Goal: Task Accomplishment & Management: Manage account settings

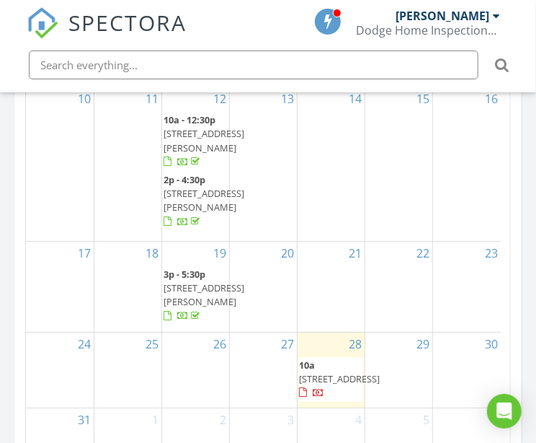
scroll to position [1901, 0]
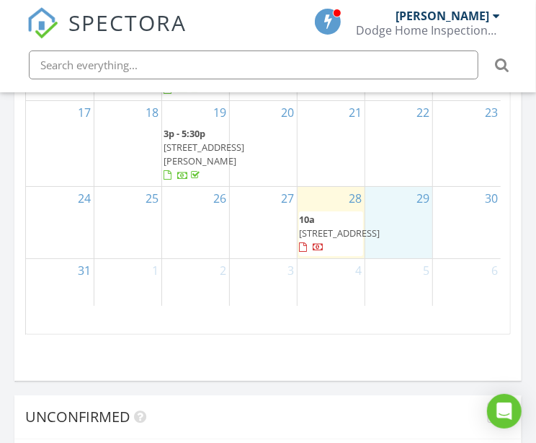
click at [399, 258] on div "29" at bounding box center [399, 222] width 67 height 71
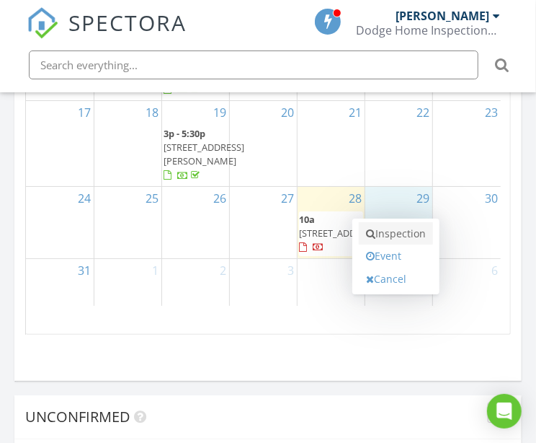
click at [399, 235] on link "Inspection" at bounding box center [396, 233] width 74 height 23
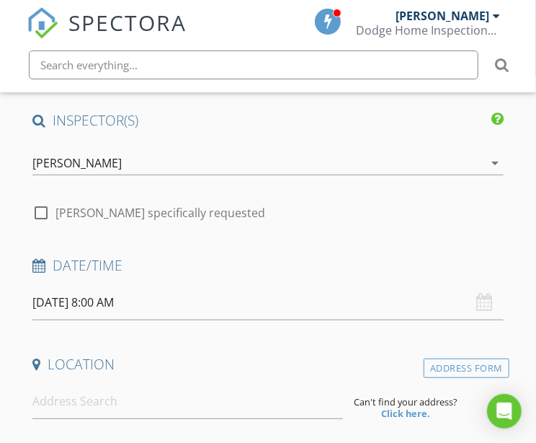
scroll to position [196, 0]
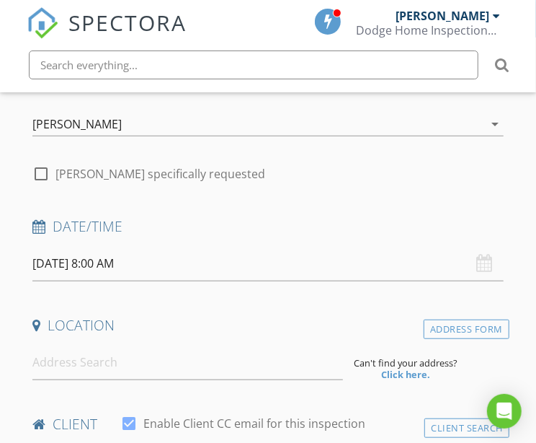
click at [325, 274] on input "08/29/2025 8:00 AM" at bounding box center [268, 263] width 472 height 35
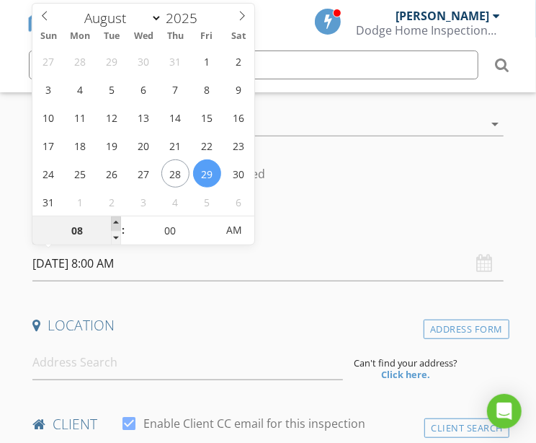
type input "09"
type input "[DATE] 9:00 AM"
click at [118, 221] on span at bounding box center [116, 223] width 10 height 14
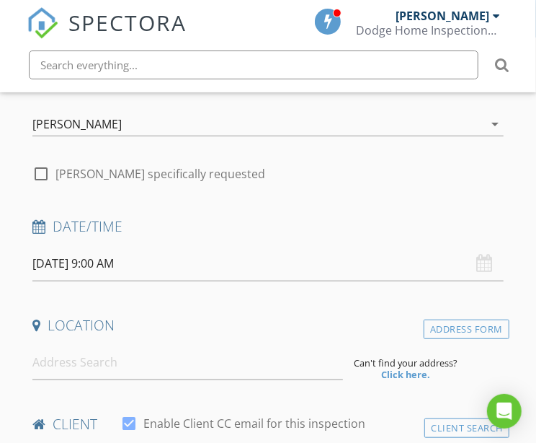
click at [327, 226] on h4 "Date/Time" at bounding box center [268, 226] width 472 height 19
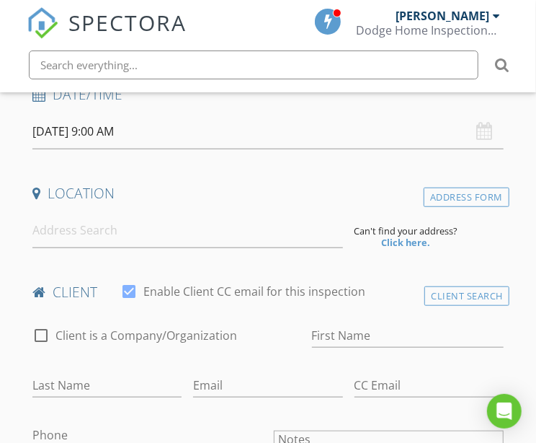
scroll to position [393, 0]
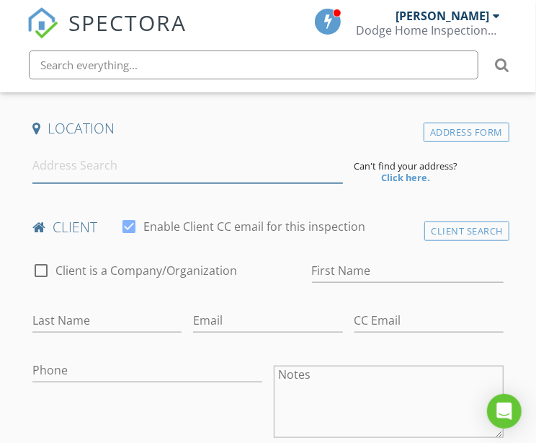
click at [97, 170] on input at bounding box center [187, 165] width 310 height 35
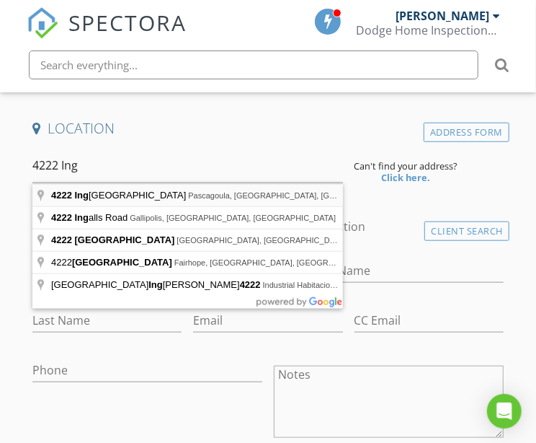
type input "4222 Ingalls Avenue, Pascagoula, MS, USA"
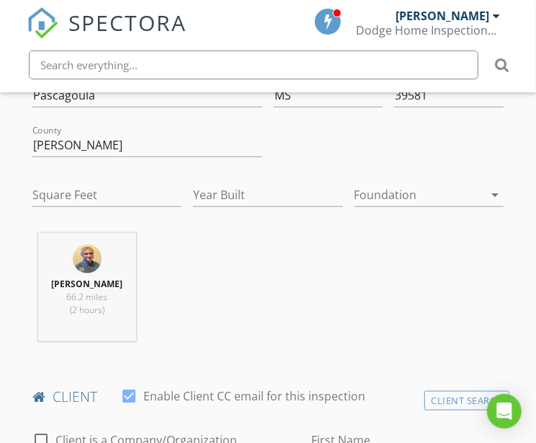
scroll to position [524, 0]
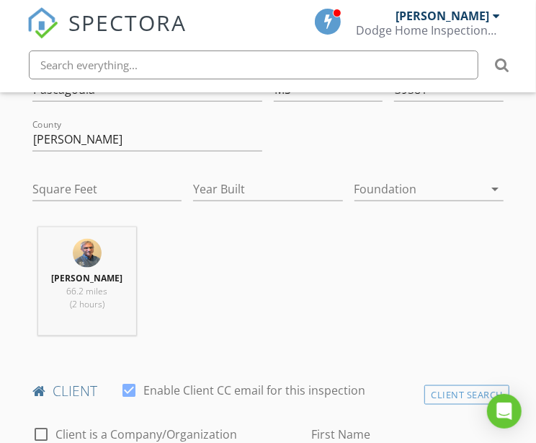
drag, startPoint x: 76, startPoint y: 168, endPoint x: 128, endPoint y: 190, distance: 56.2
click at [96, 173] on div "Square Feet" at bounding box center [106, 192] width 149 height 47
click at [106, 182] on input "Square Feet" at bounding box center [106, 189] width 149 height 24
type input "4889"
click at [262, 181] on input "Year Built" at bounding box center [267, 189] width 149 height 24
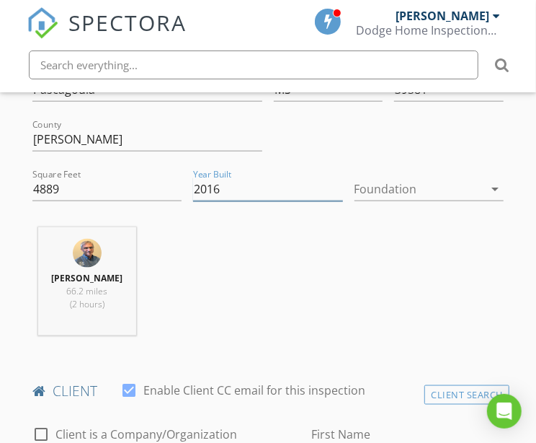
type input "2016"
click at [387, 187] on div at bounding box center [419, 188] width 129 height 23
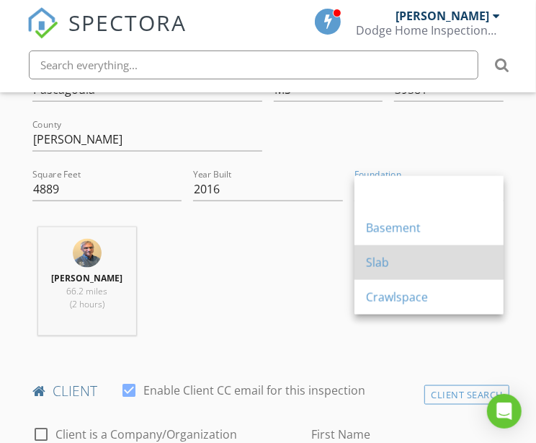
click at [386, 254] on div "Slab" at bounding box center [429, 262] width 126 height 17
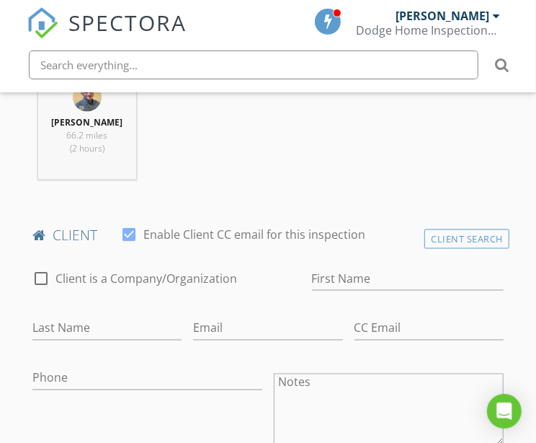
scroll to position [720, 0]
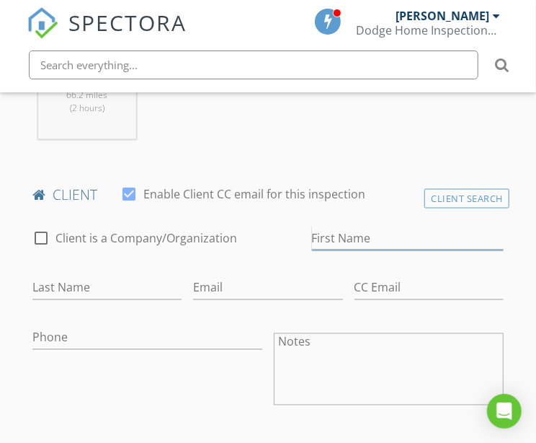
click at [329, 237] on input "First Name" at bounding box center [408, 238] width 192 height 24
type input "[PERSON_NAME] & [PERSON_NAME]"
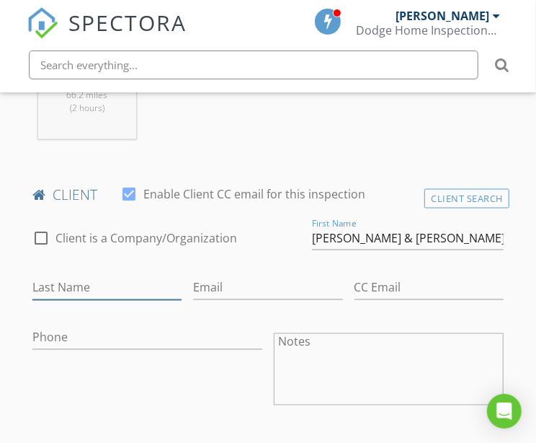
drag, startPoint x: 65, startPoint y: 278, endPoint x: 74, endPoint y: 274, distance: 9.4
click at [65, 277] on input "Last Name" at bounding box center [106, 288] width 149 height 24
type input "[PERSON_NAME]"
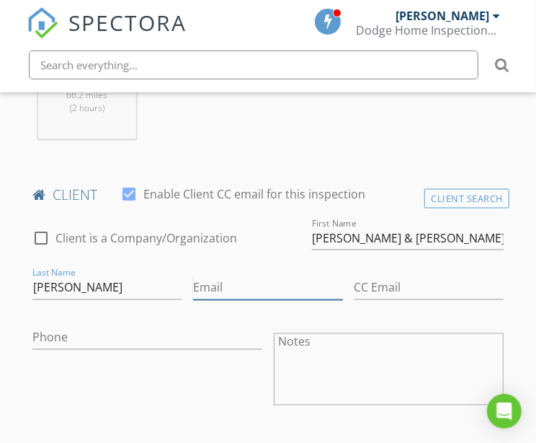
click at [205, 288] on input "Email" at bounding box center [267, 288] width 149 height 24
type input "[EMAIL_ADDRESS][DOMAIN_NAME]"
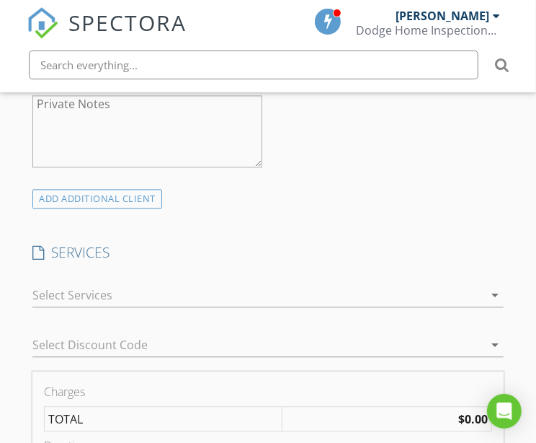
scroll to position [1180, 0]
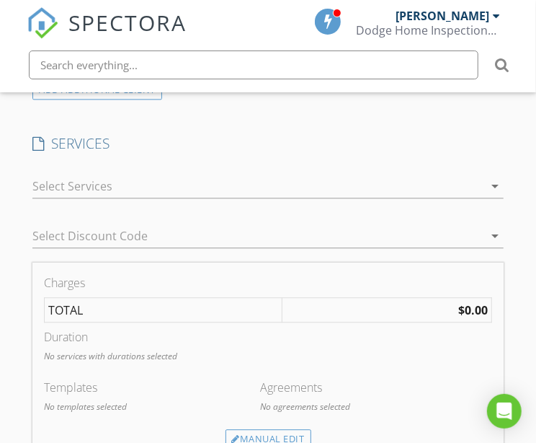
click at [159, 185] on div at bounding box center [257, 185] width 451 height 23
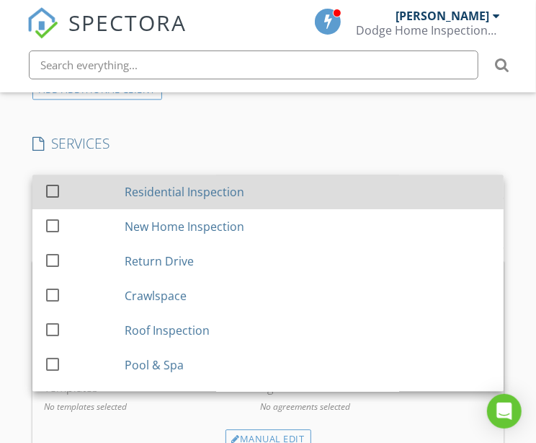
click at [141, 196] on div "Residential Inspection" at bounding box center [185, 191] width 120 height 17
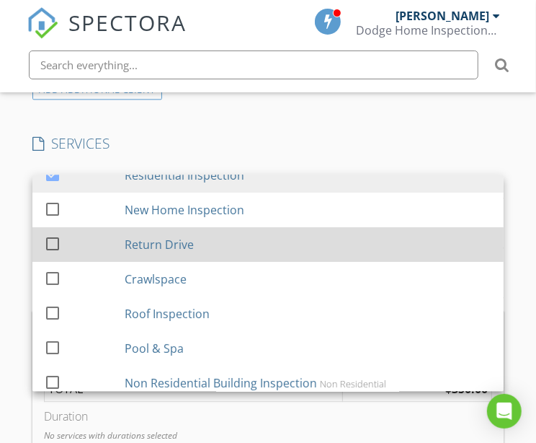
scroll to position [26, 0]
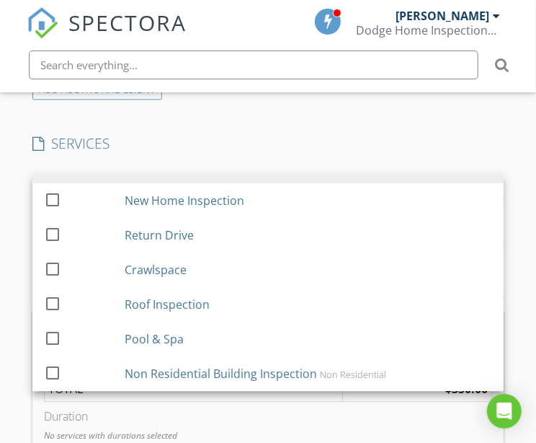
click at [280, 134] on h4 "SERVICES" at bounding box center [268, 143] width 472 height 19
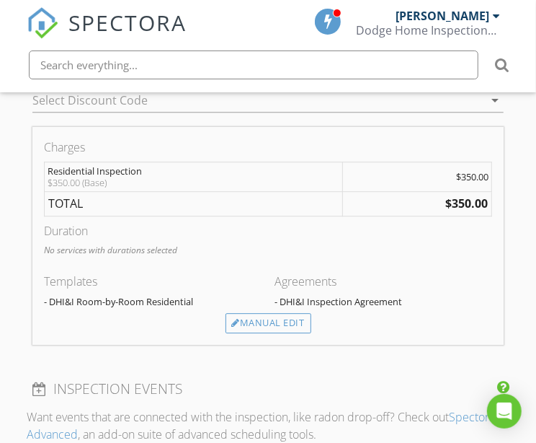
scroll to position [1376, 0]
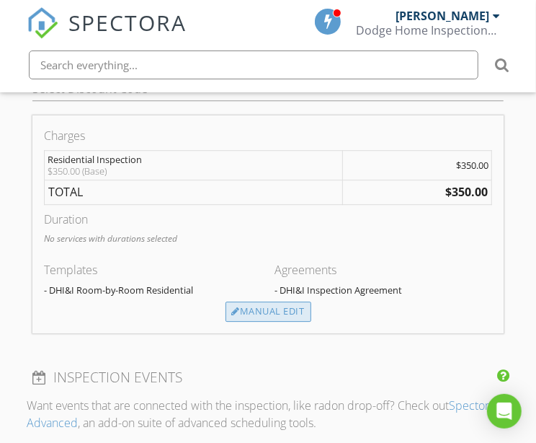
click at [280, 304] on div "Manual Edit" at bounding box center [269, 311] width 86 height 20
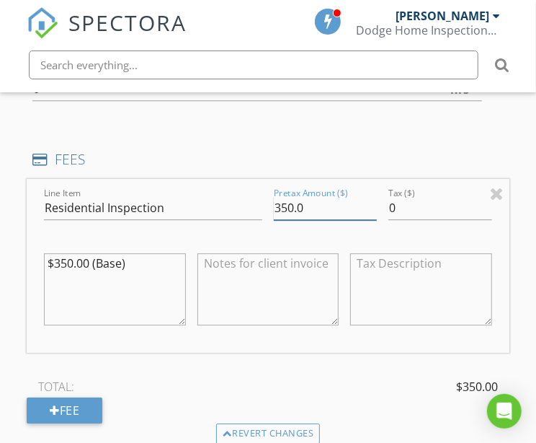
drag, startPoint x: 342, startPoint y: 206, endPoint x: 245, endPoint y: 205, distance: 96.6
click at [245, 205] on div "Line Item Residential Inspection Pretax Amount ($) 350.0 Tax ($) 0 $350.00 (Bas…" at bounding box center [268, 266] width 483 height 174
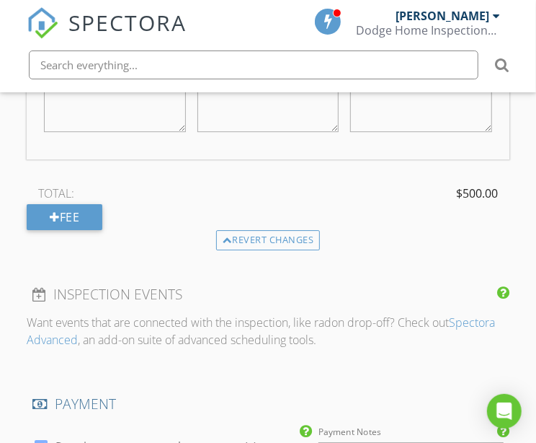
scroll to position [1573, 0]
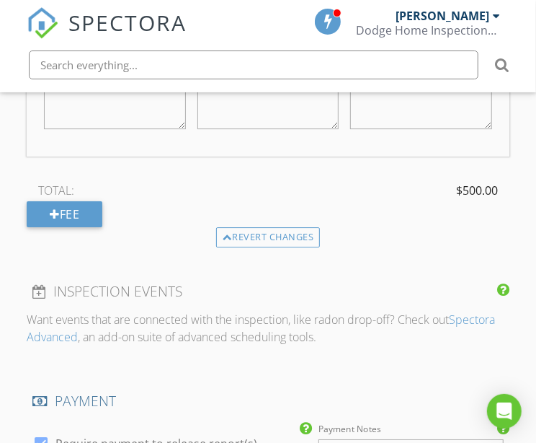
type input "500.00"
click at [145, 190] on div "TOTAL: $500.00" at bounding box center [268, 191] width 483 height 22
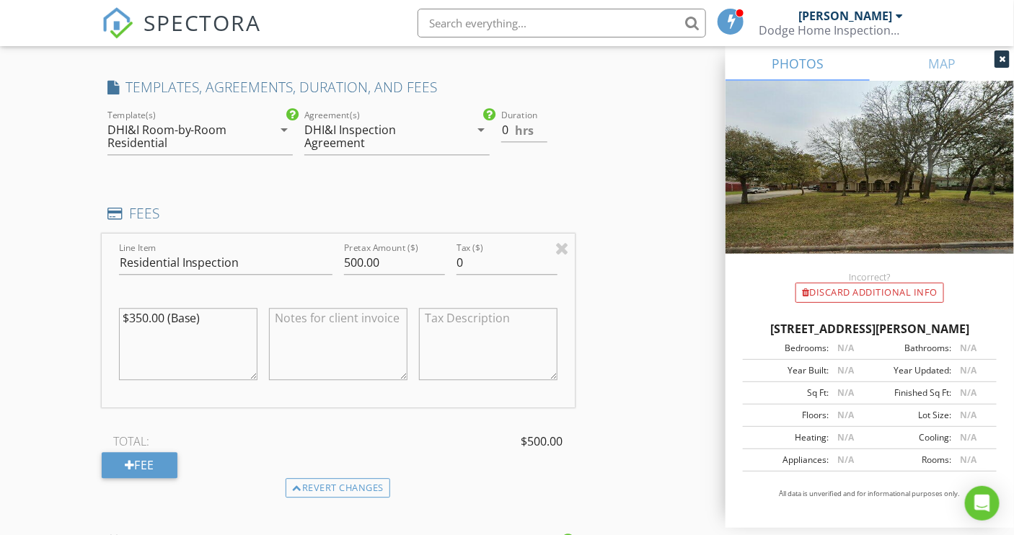
scroll to position [1311, 0]
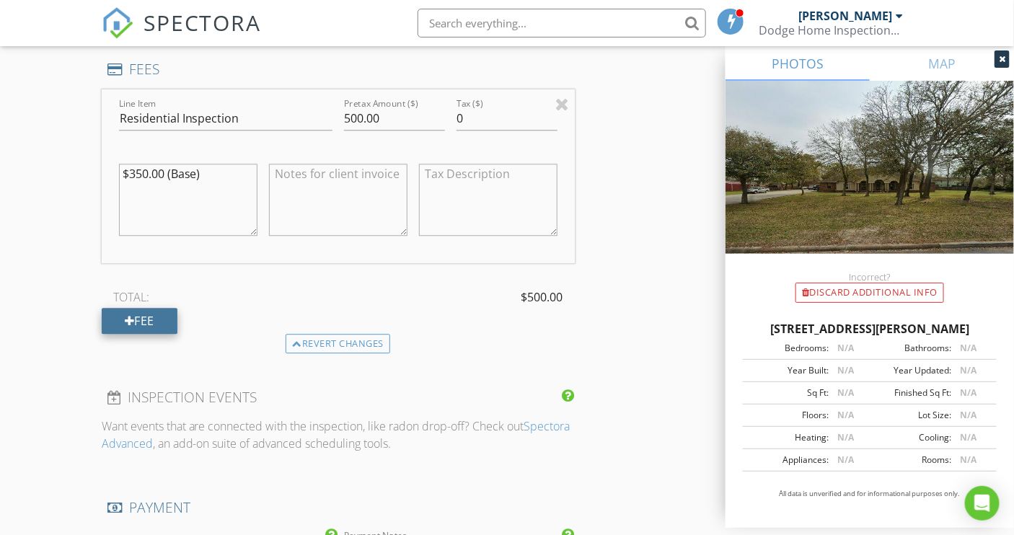
click at [120, 315] on div "Fee" at bounding box center [140, 321] width 76 height 26
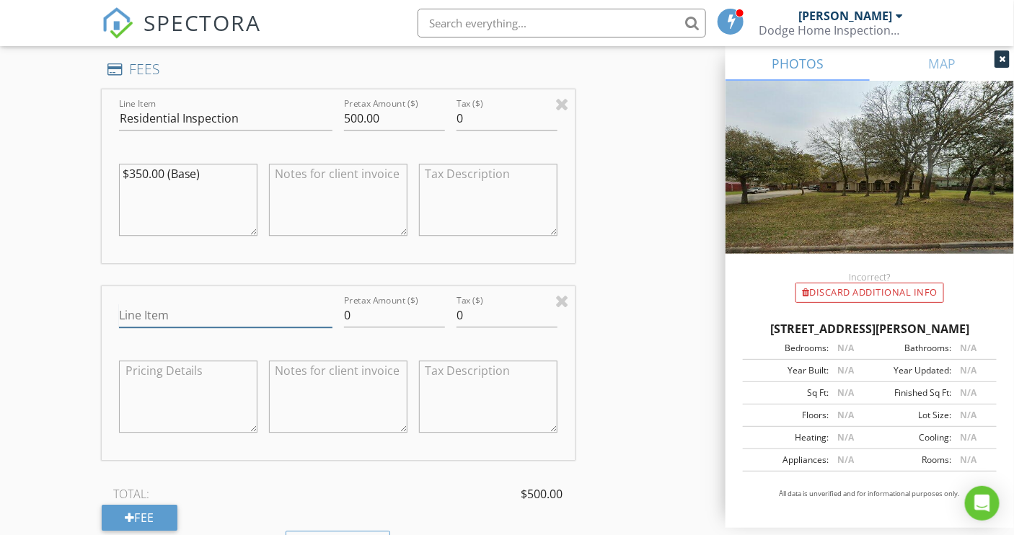
click at [203, 319] on input "Line Item" at bounding box center [225, 316] width 213 height 24
type input "Detached Strucdture"
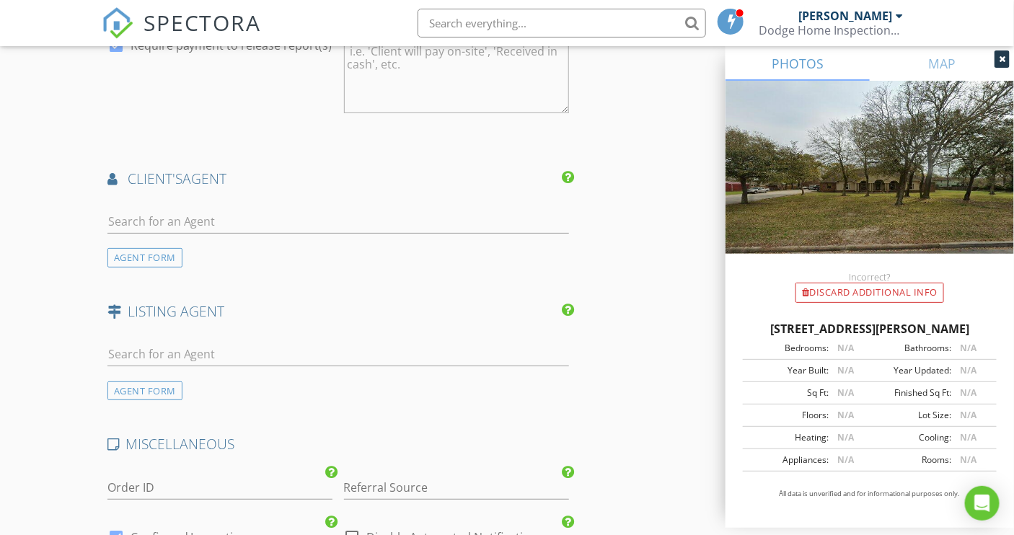
scroll to position [2032, 0]
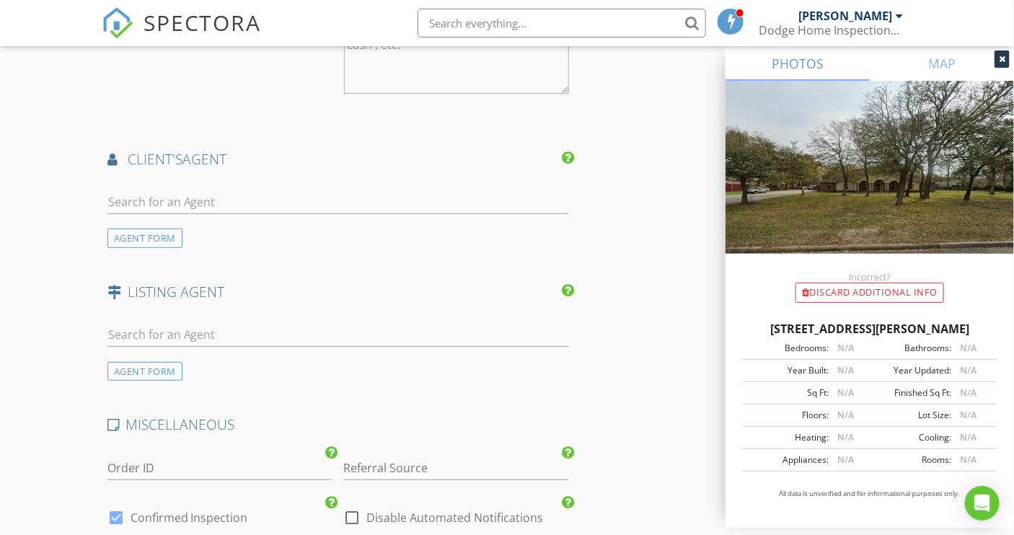
type input "200.00"
click at [169, 204] on input "text" at bounding box center [337, 202] width 461 height 24
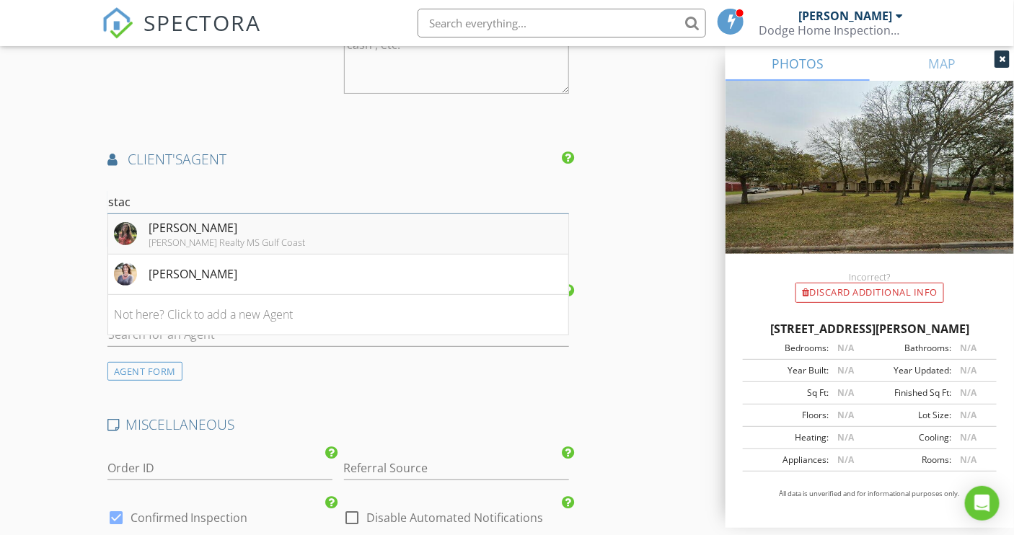
type input "stac"
click at [151, 226] on div "[PERSON_NAME]" at bounding box center [227, 227] width 157 height 17
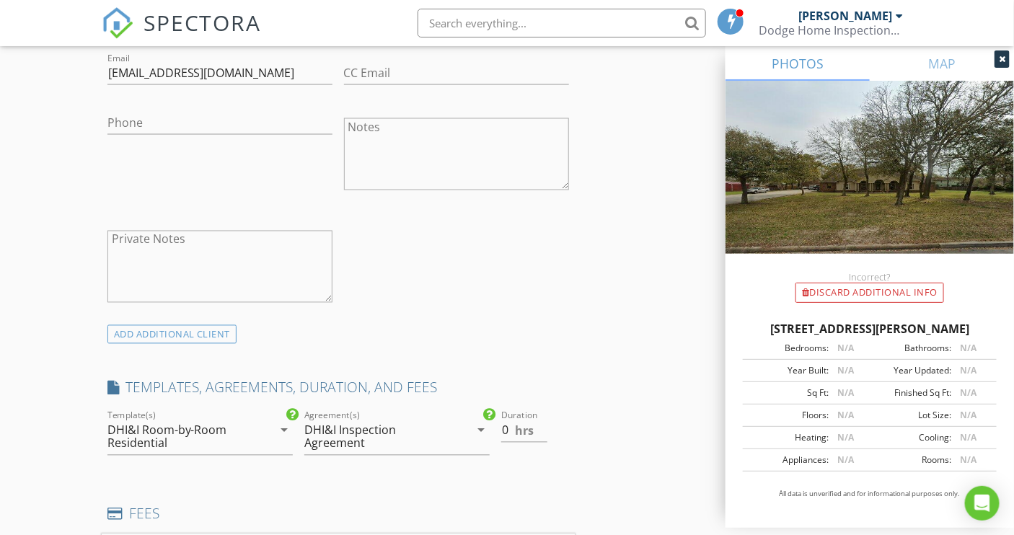
scroll to position [852, 0]
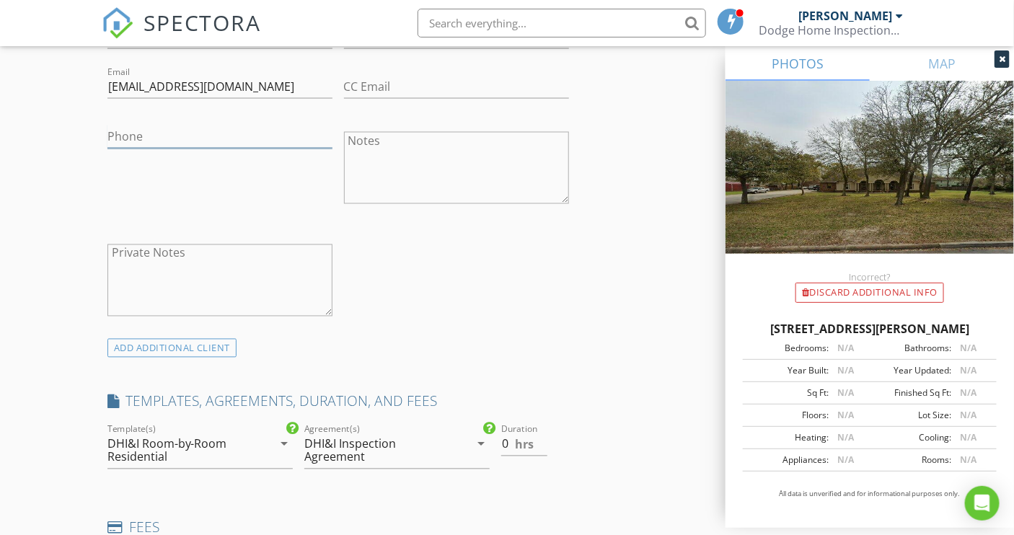
click at [169, 128] on input "Phone" at bounding box center [219, 137] width 225 height 24
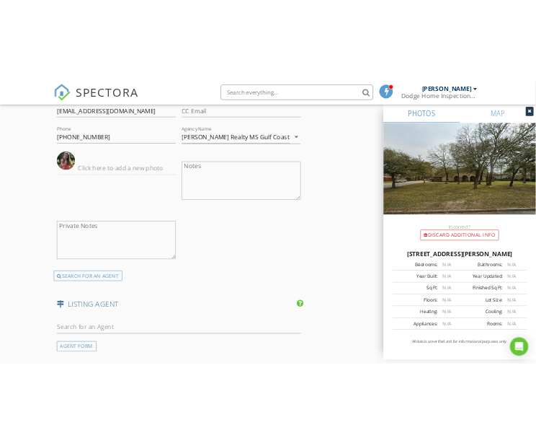
scroll to position [2229, 0]
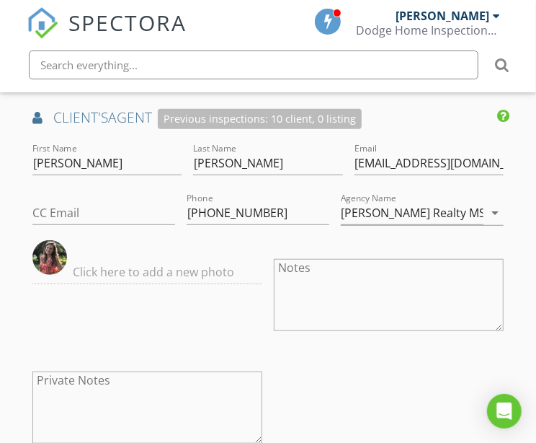
type input "[PHONE_NUMBER]"
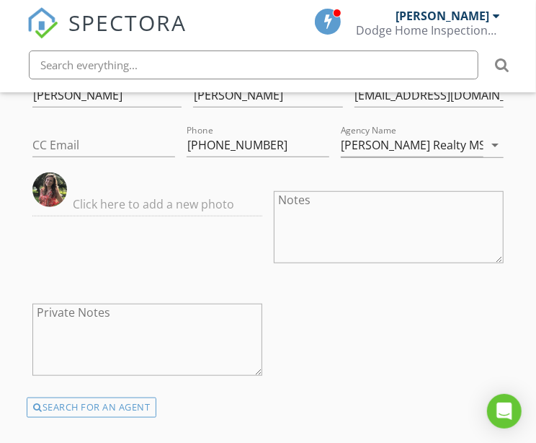
scroll to position [2426, 0]
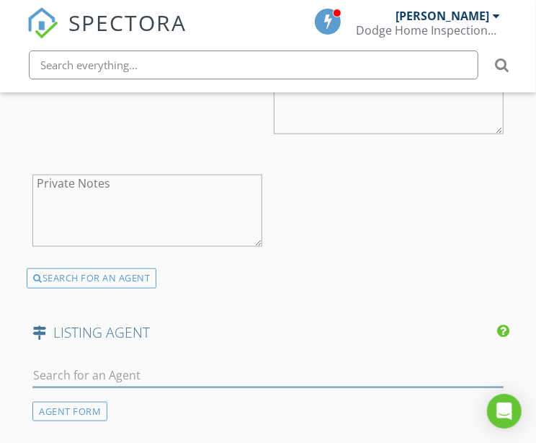
click at [63, 366] on input "text" at bounding box center [268, 375] width 472 height 24
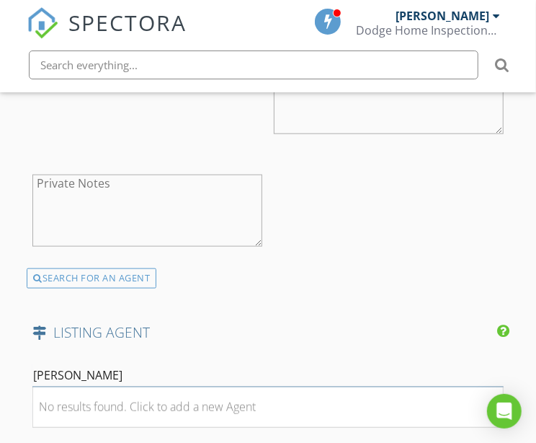
type input "Ralph Harvey"
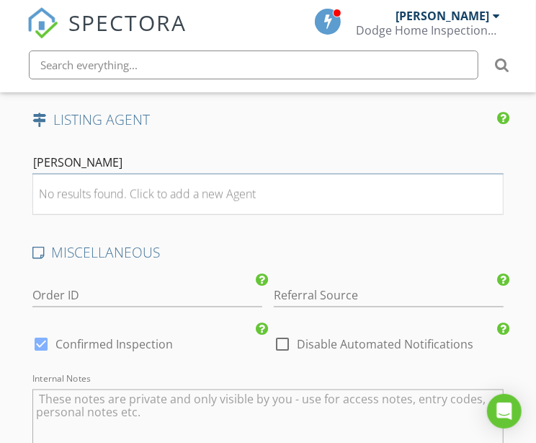
scroll to position [2622, 0]
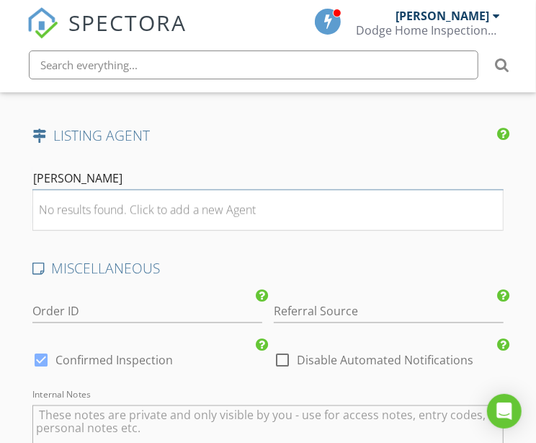
drag, startPoint x: 165, startPoint y: 169, endPoint x: -26, endPoint y: 169, distance: 191.1
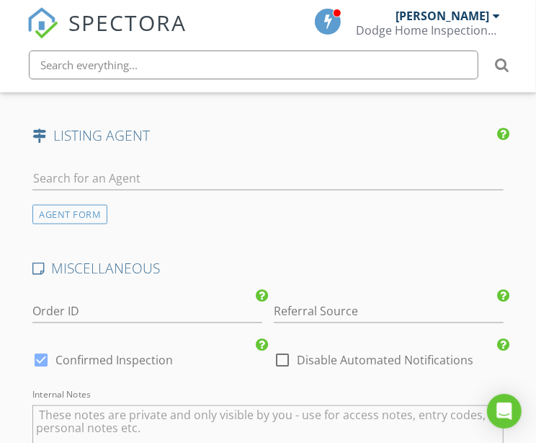
click at [63, 209] on div "AGENT FORM" at bounding box center [69, 214] width 75 height 19
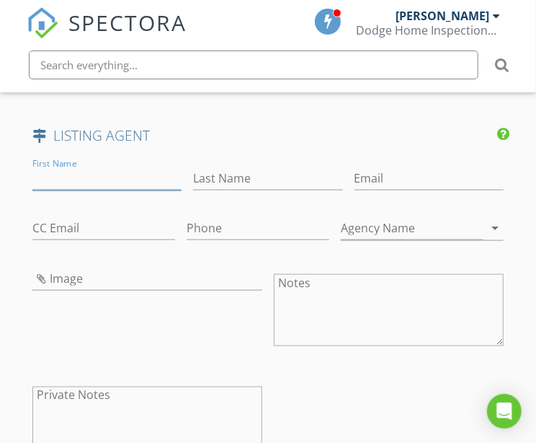
click at [63, 169] on input "First Name" at bounding box center [106, 179] width 149 height 24
type input "Ralph"
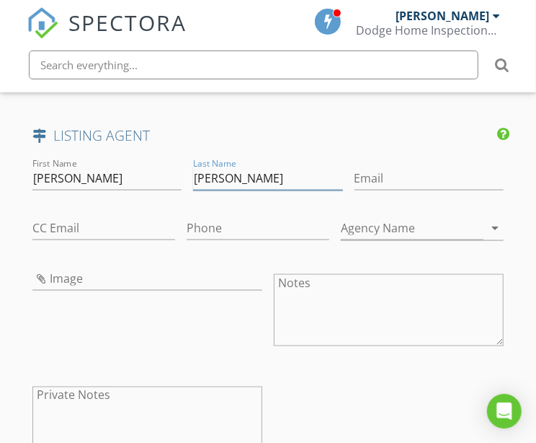
type input "Harvey"
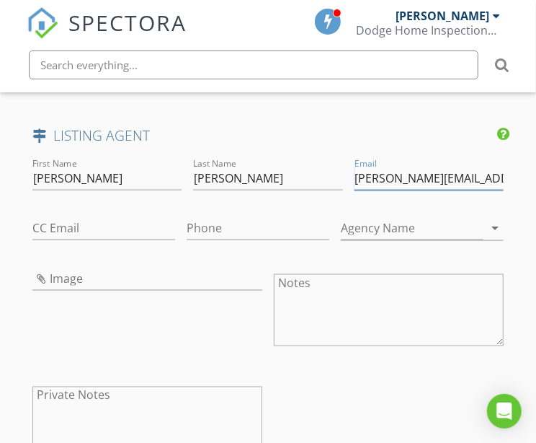
scroll to position [0, 0]
type input "[PERSON_NAME][EMAIL_ADDRESS][DOMAIN_NAME]"
click at [241, 221] on input "Phone" at bounding box center [258, 228] width 143 height 24
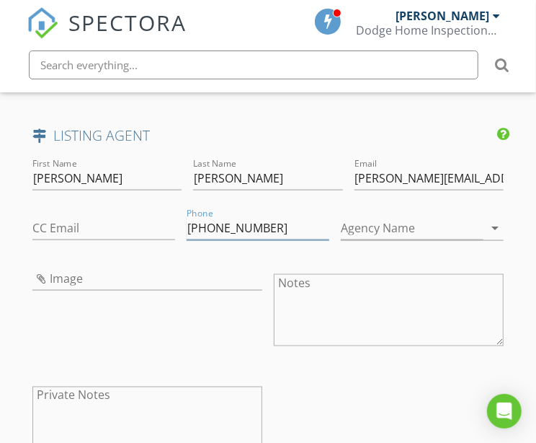
type input "855-456-4945"
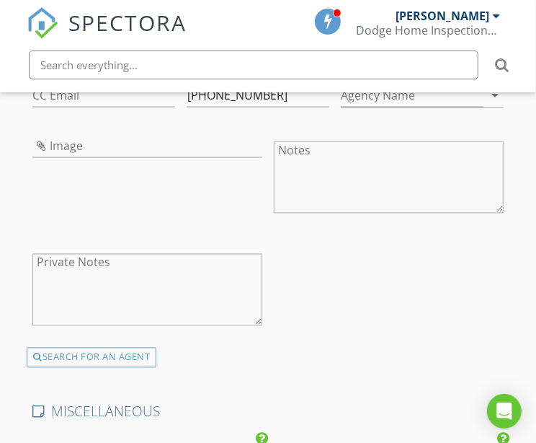
scroll to position [2753, 0]
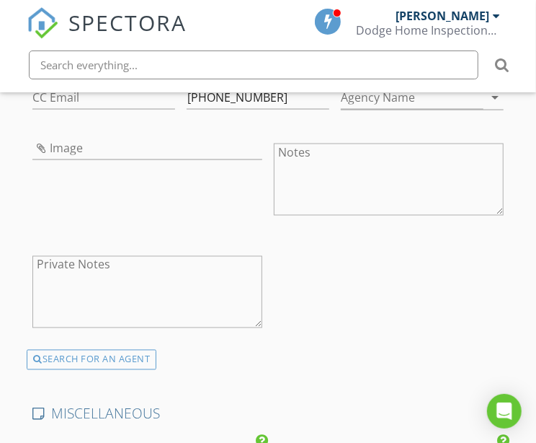
click at [349, 268] on div "First Name Ralph Last Name Harvey Email ralph@listwithfreedom.com CC Email Phon…" at bounding box center [268, 187] width 483 height 325
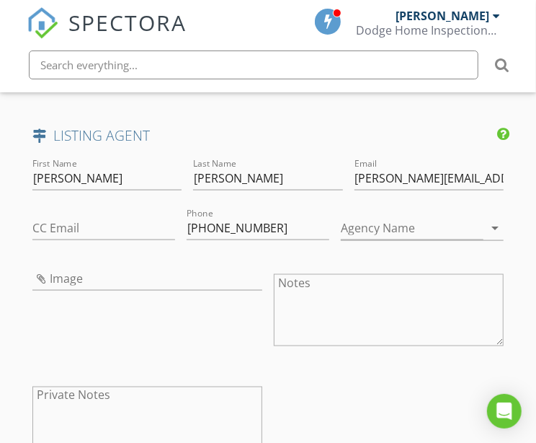
scroll to position [2622, 0]
click at [377, 217] on input "Agency Name" at bounding box center [412, 228] width 143 height 24
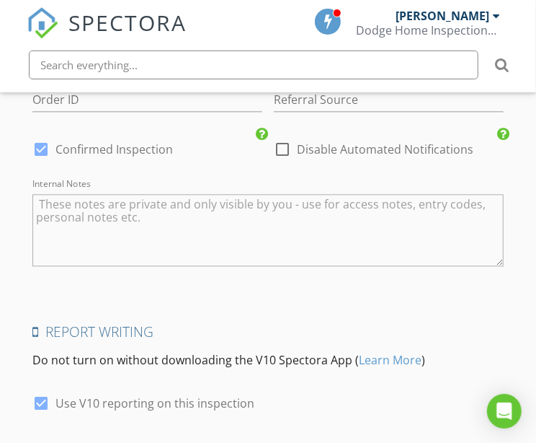
scroll to position [3207, 0]
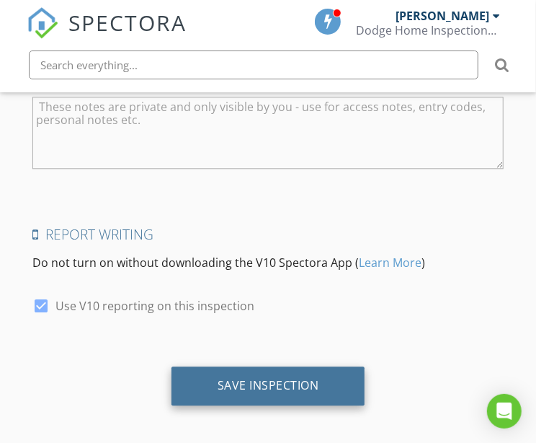
type input "List With Freedom"
click at [231, 378] on div "Save Inspection" at bounding box center [269, 385] width 102 height 14
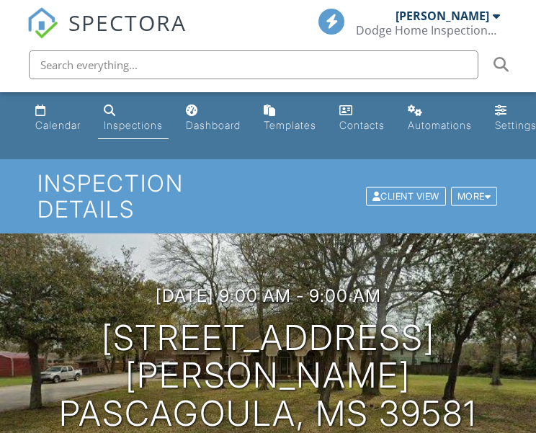
scroll to position [45, 0]
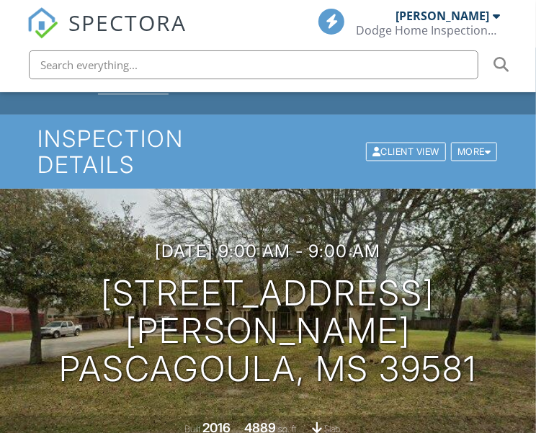
click at [491, 262] on div "08/29/2025 9:00 am - 9:00 am 4222 Ingalls Ave Pascagoula, MS 39581" at bounding box center [268, 315] width 536 height 147
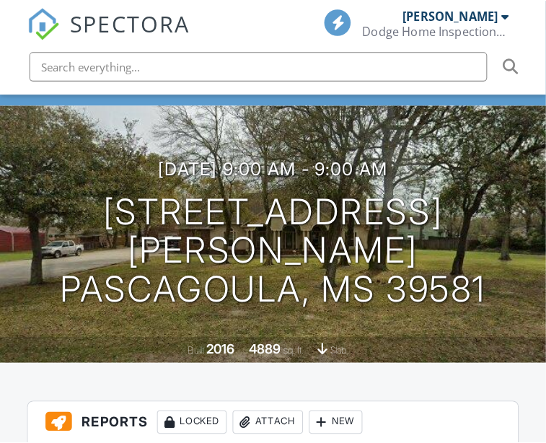
scroll to position [0, 0]
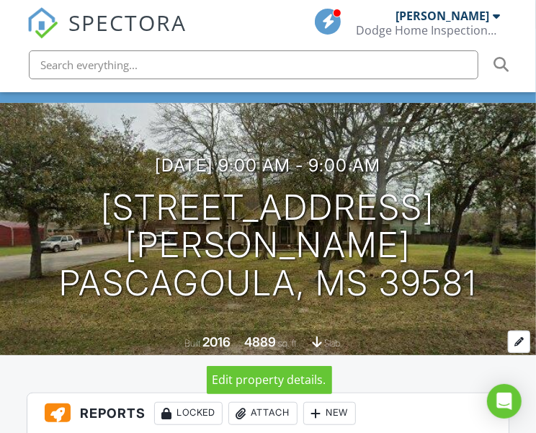
click at [518, 336] on div at bounding box center [519, 342] width 22 height 22
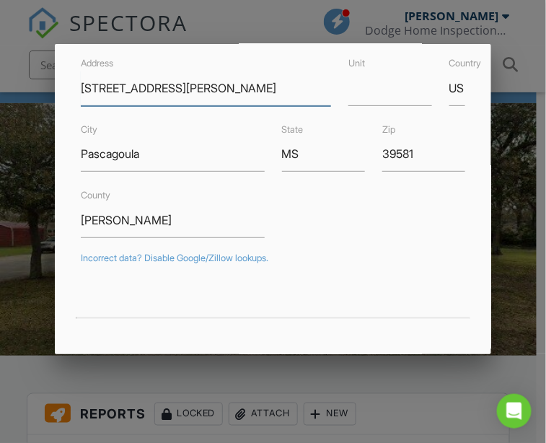
scroll to position [196, 0]
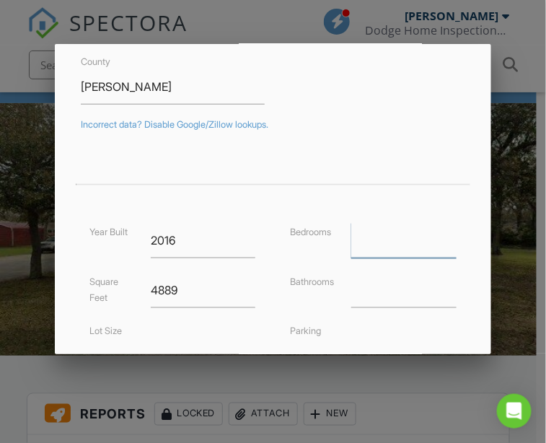
click at [417, 235] on input "number" at bounding box center [403, 240] width 105 height 35
type input "4"
click at [373, 294] on input "number" at bounding box center [403, 290] width 105 height 35
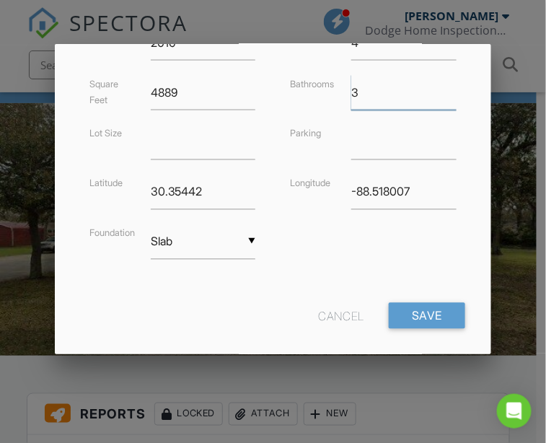
scroll to position [408, 0]
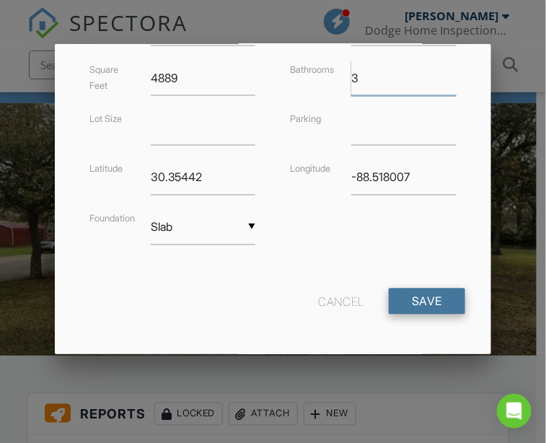
type input "3"
click at [417, 288] on input "Save" at bounding box center [427, 301] width 76 height 26
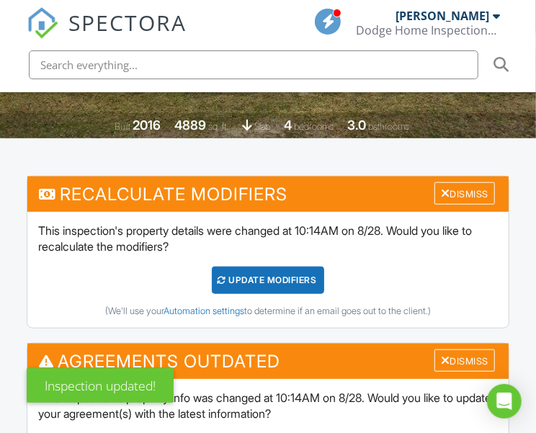
scroll to position [393, 0]
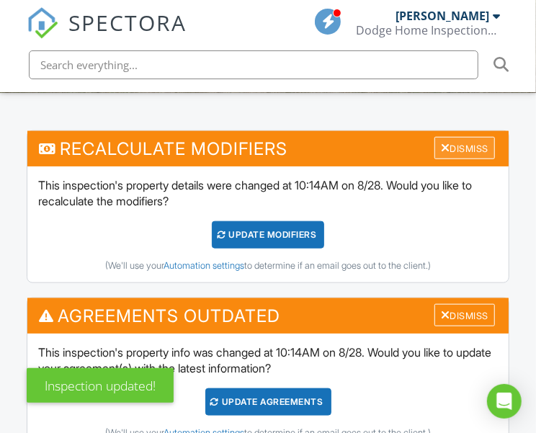
click at [472, 152] on div "Dismiss" at bounding box center [465, 148] width 61 height 22
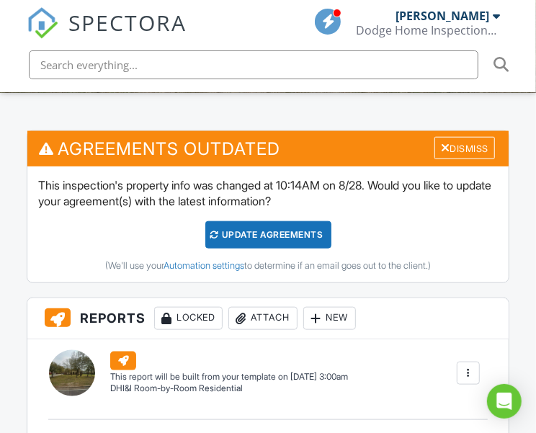
click at [319, 234] on div "Update Agreements" at bounding box center [268, 234] width 126 height 27
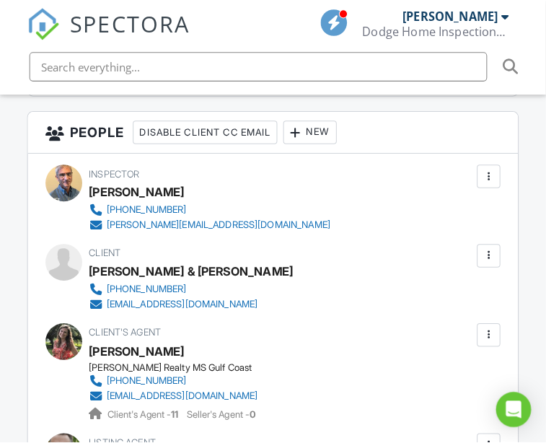
scroll to position [1573, 0]
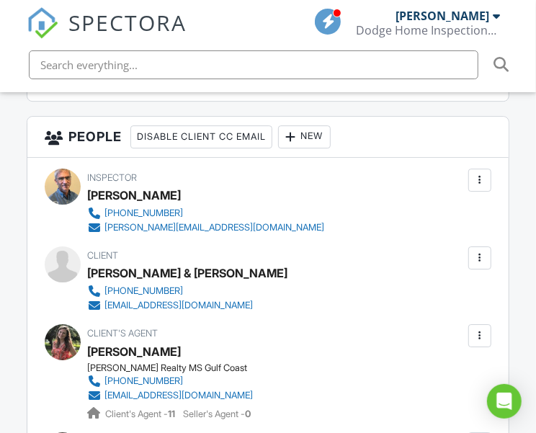
click at [482, 265] on div at bounding box center [480, 258] width 14 height 14
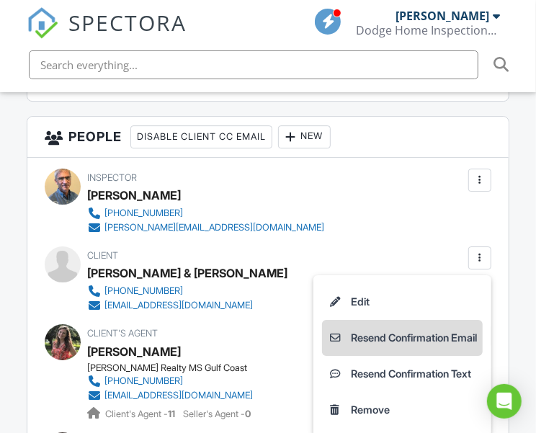
click at [425, 350] on li "Resend Confirmation Email" at bounding box center [402, 338] width 161 height 36
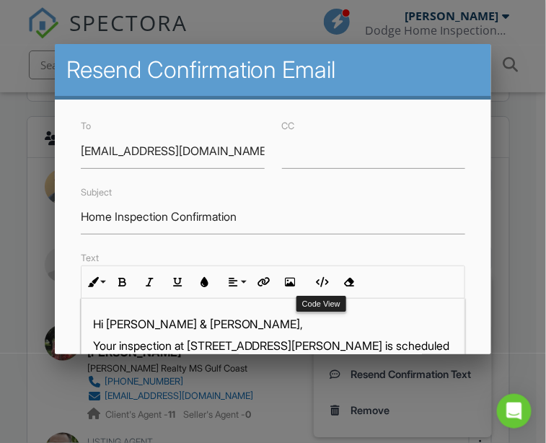
click at [312, 283] on button "Code View" at bounding box center [321, 281] width 27 height 27
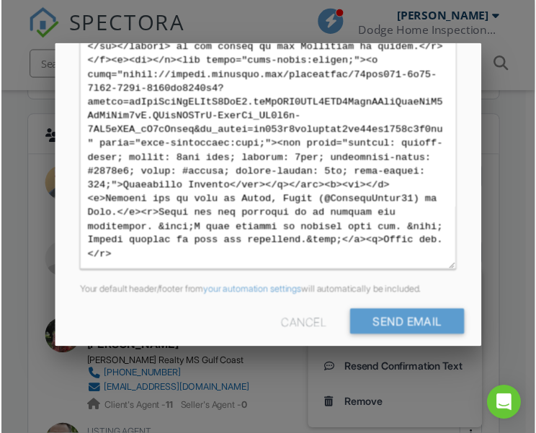
scroll to position [397, 0]
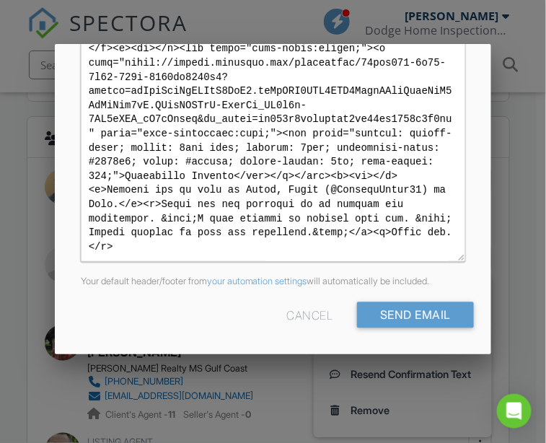
click at [288, 312] on div "Cancel" at bounding box center [309, 315] width 46 height 26
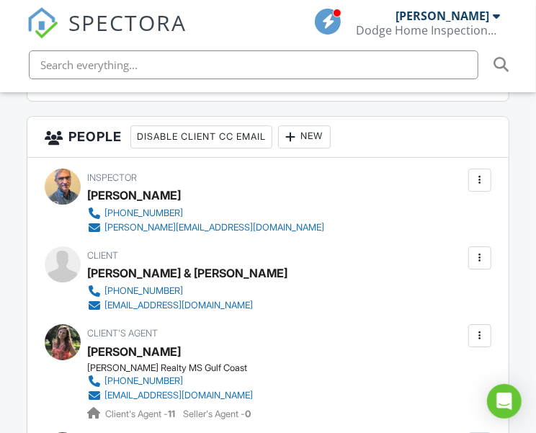
click at [482, 265] on div at bounding box center [480, 258] width 14 height 14
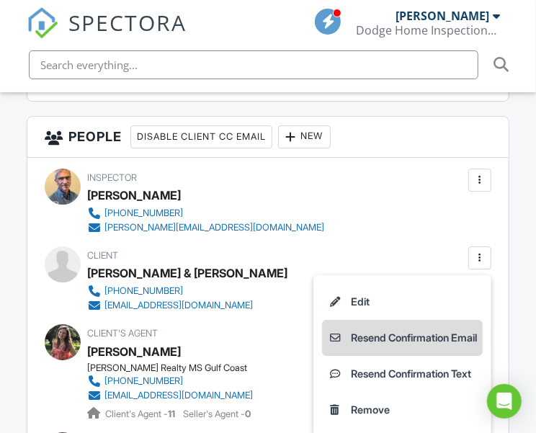
click at [430, 345] on li "Resend Confirmation Email" at bounding box center [402, 338] width 161 height 36
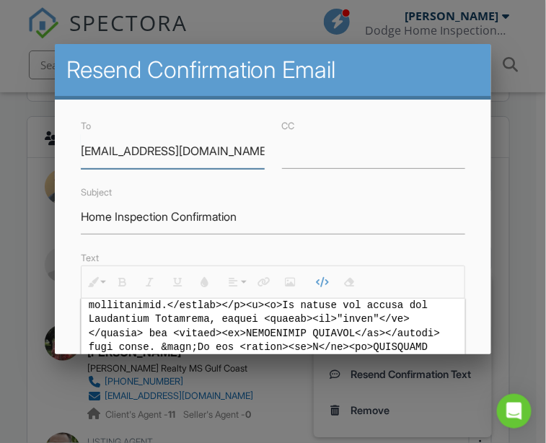
scroll to position [0, 0]
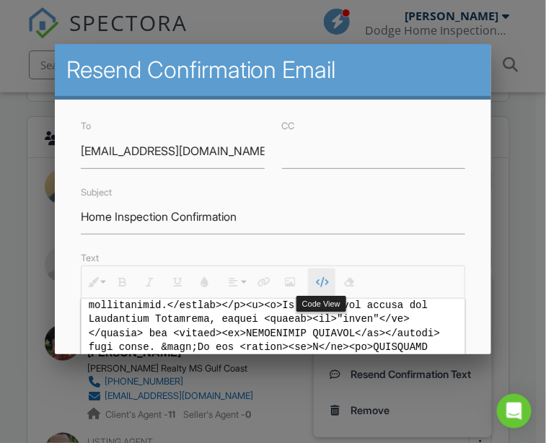
click at [319, 279] on icon "button" at bounding box center [322, 282] width 10 height 10
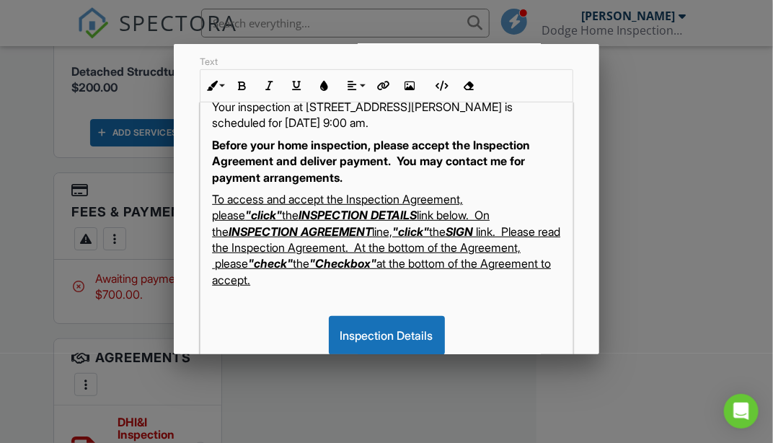
scroll to position [22, 0]
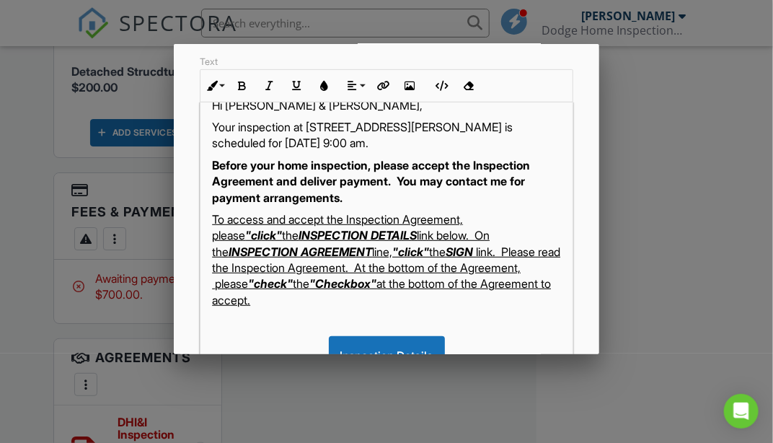
click at [216, 125] on p "Your inspection at [STREET_ADDRESS][PERSON_NAME] is scheduled for [DATE] 9:00 a…" at bounding box center [386, 135] width 349 height 32
click at [318, 125] on p "Thank you for contC Your inspection at 4222 Ingalls Ave , Pascagoula, MS 39581 …" at bounding box center [386, 135] width 349 height 32
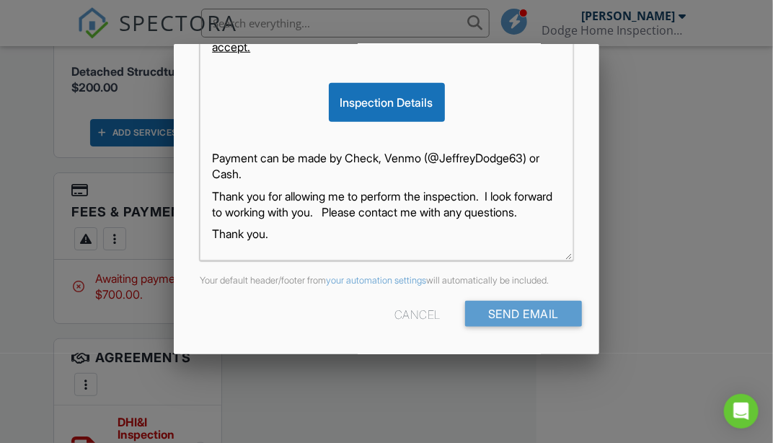
scroll to position [409, 0]
click at [208, 165] on div "Hi Steven & Stacie, Thank you for contacting me. Your inspection at 4222 Ingall…" at bounding box center [386, 35] width 372 height 448
click at [327, 200] on p "Again, thank you for allowing me to perform the inspection. I look forward to w…" at bounding box center [386, 204] width 349 height 32
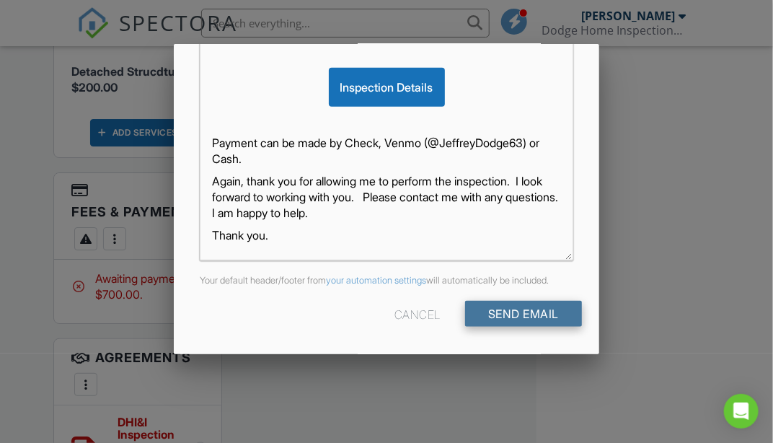
click at [506, 305] on input "Send Email" at bounding box center [523, 314] width 117 height 26
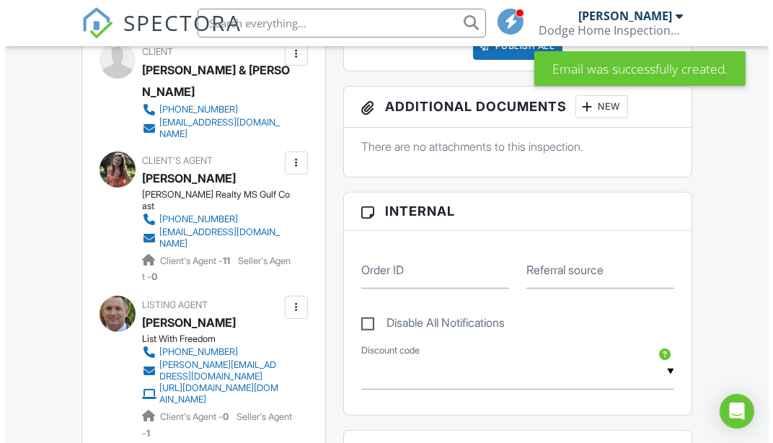
scroll to position [590, 0]
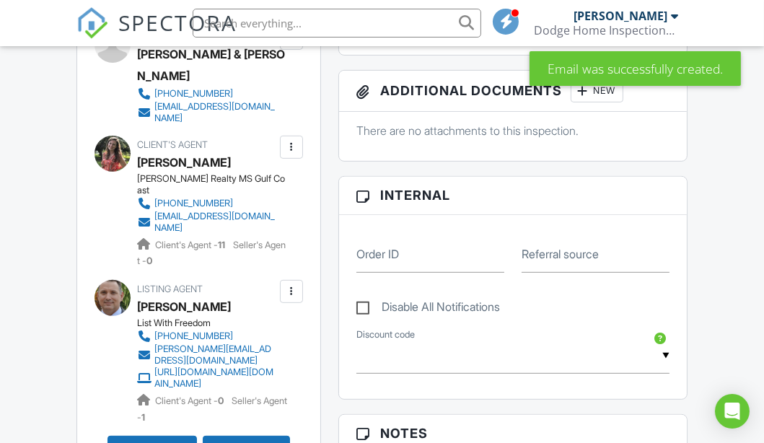
click at [296, 151] on div at bounding box center [291, 147] width 23 height 23
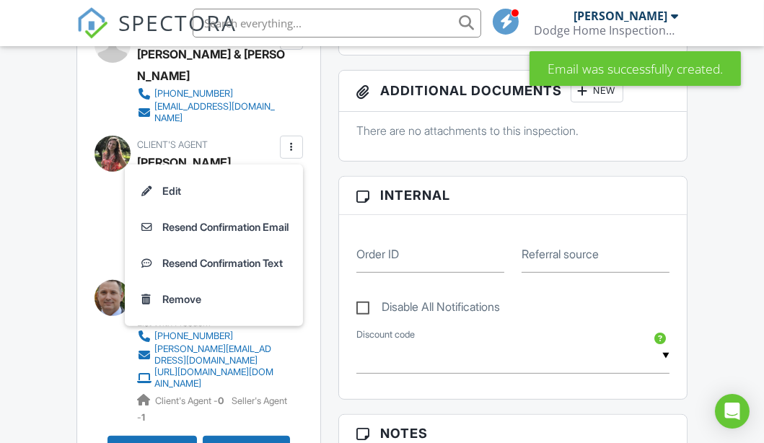
click at [258, 231] on li "Resend Confirmation Email" at bounding box center [213, 227] width 161 height 36
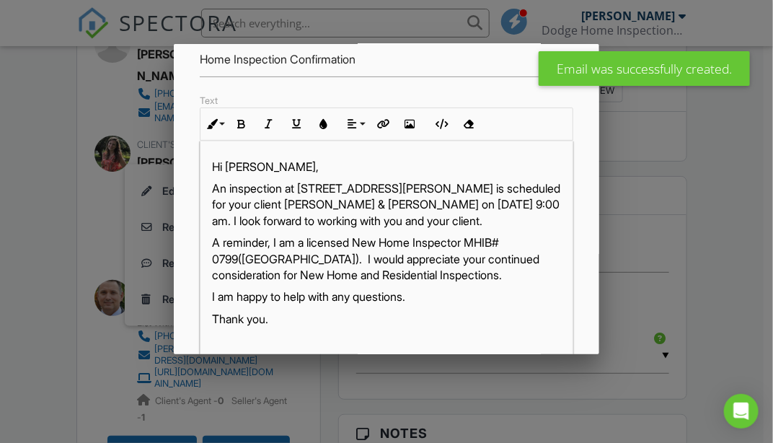
scroll to position [196, 0]
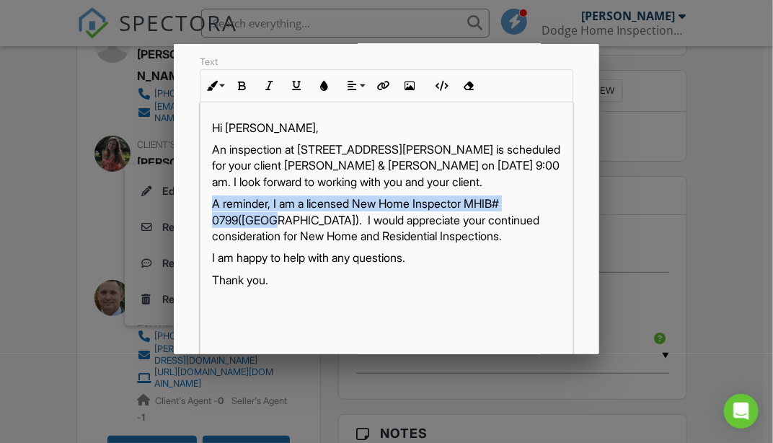
drag, startPoint x: 271, startPoint y: 234, endPoint x: 193, endPoint y: 216, distance: 80.6
click at [193, 216] on div "Text Inline Style XLarge Large Normal Small Light Small/Light Bold Italic Under…" at bounding box center [386, 258] width 391 height 410
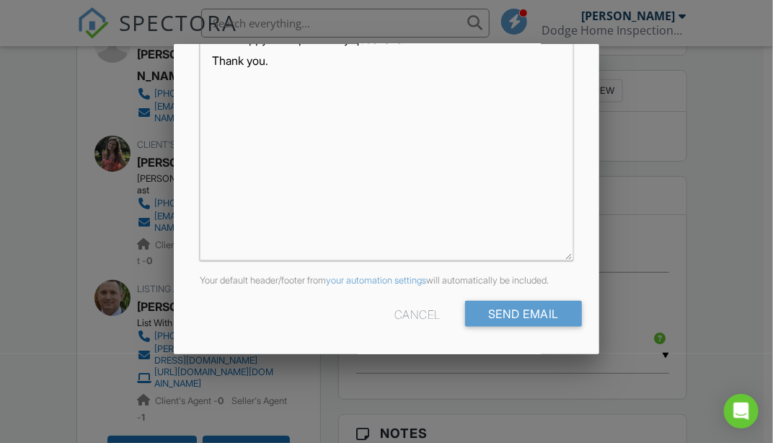
scroll to position [409, 0]
click at [508, 310] on input "Send Email" at bounding box center [523, 314] width 117 height 26
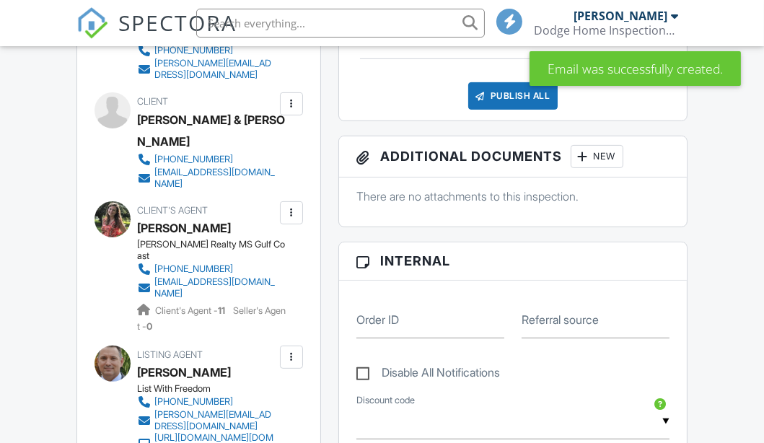
click at [284, 350] on div at bounding box center [291, 357] width 14 height 14
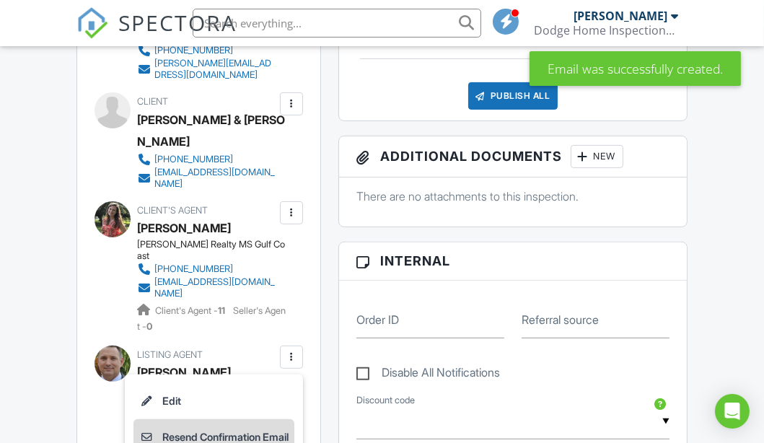
click at [237, 419] on li "Resend Confirmation Email" at bounding box center [213, 437] width 161 height 36
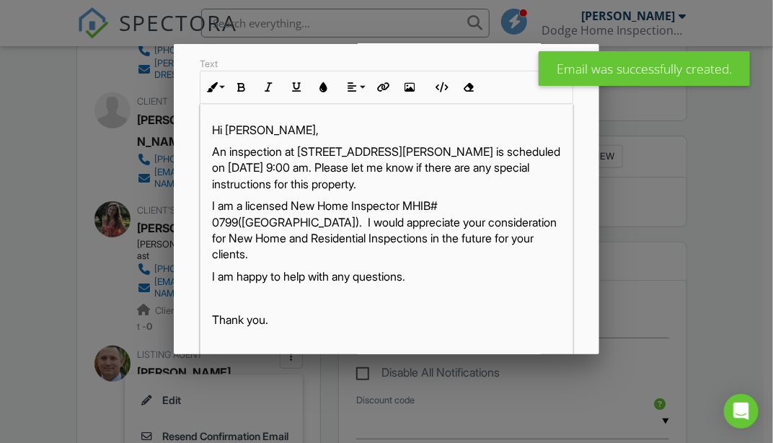
scroll to position [196, 0]
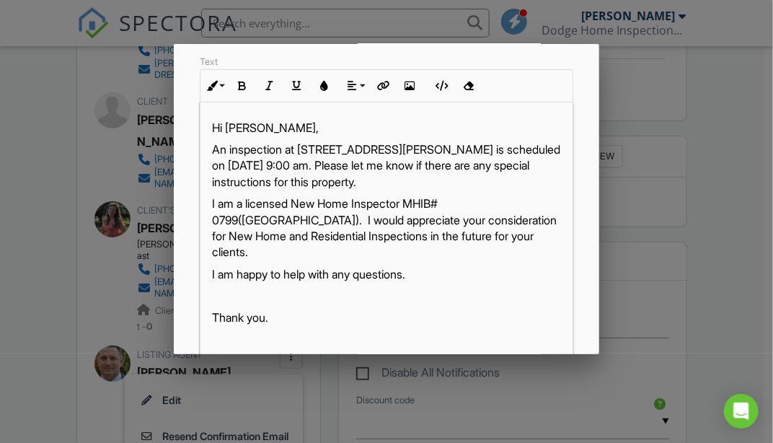
drag, startPoint x: 397, startPoint y: 153, endPoint x: 472, endPoint y: 174, distance: 78.0
click at [397, 153] on p "An inspection at [STREET_ADDRESS][PERSON_NAME] is scheduled on [DATE] 9:00 am. …" at bounding box center [386, 165] width 349 height 48
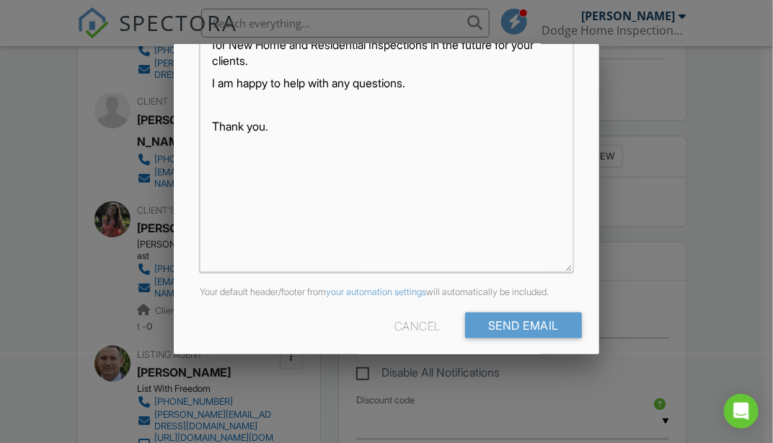
scroll to position [409, 0]
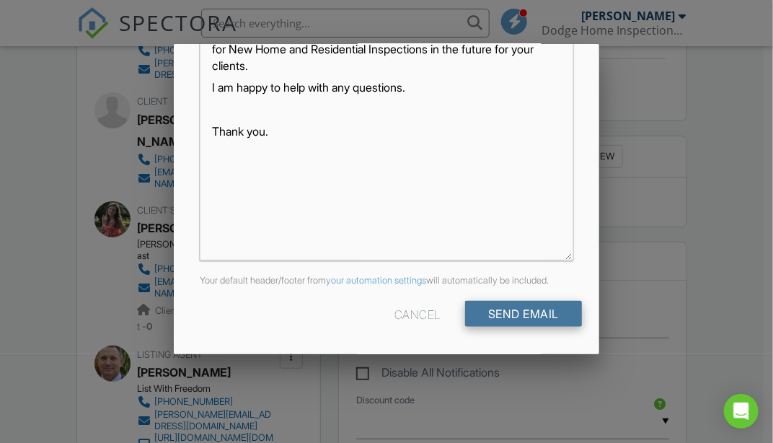
click at [516, 315] on input "Send Email" at bounding box center [523, 314] width 117 height 26
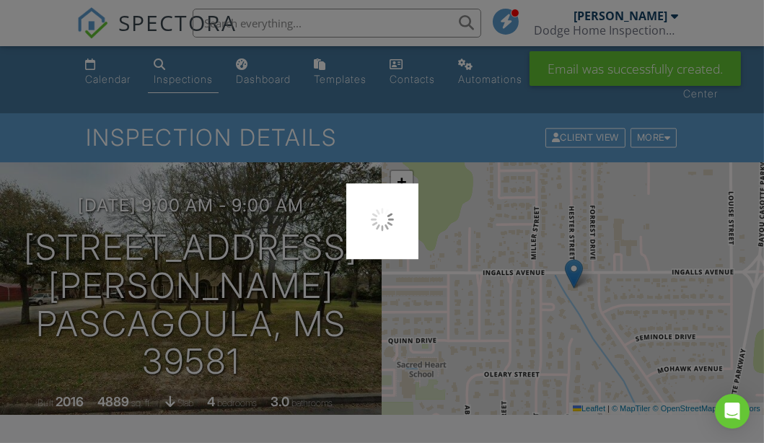
scroll to position [262, 0]
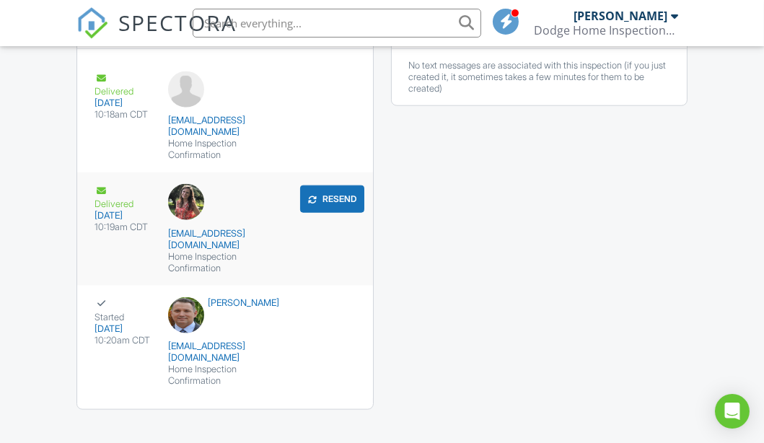
scroll to position [1689, 0]
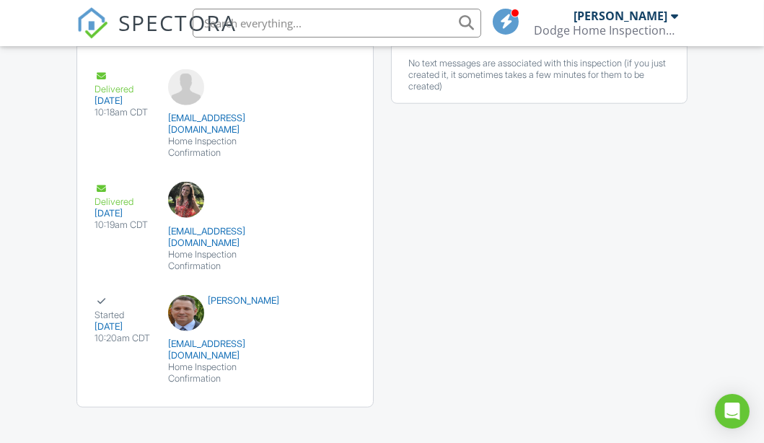
drag, startPoint x: 571, startPoint y: 194, endPoint x: 571, endPoint y: 182, distance: 11.5
click at [571, 194] on div "Emails Share Details Delivered 08/28/2025 10:18am CDT sgrimes1217@yahoo.com Hom…" at bounding box center [382, 213] width 628 height 417
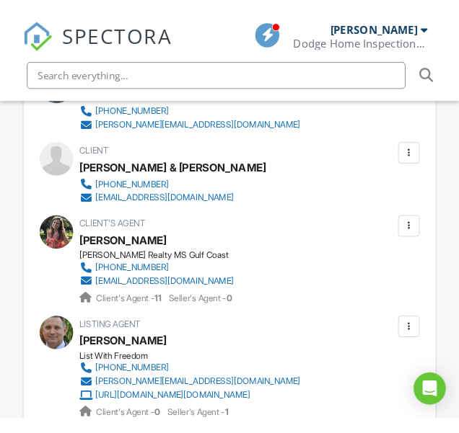
scroll to position [1686, 0]
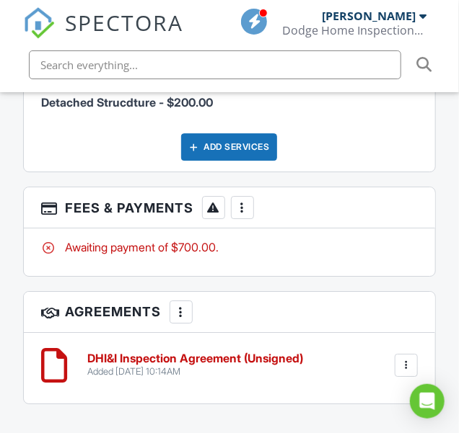
scroll to position [2227, 0]
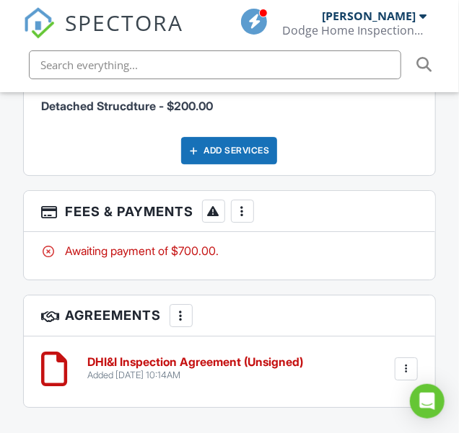
click at [192, 361] on h6 "DHI&I Inspection Agreement (Unsigned)" at bounding box center [195, 362] width 216 height 13
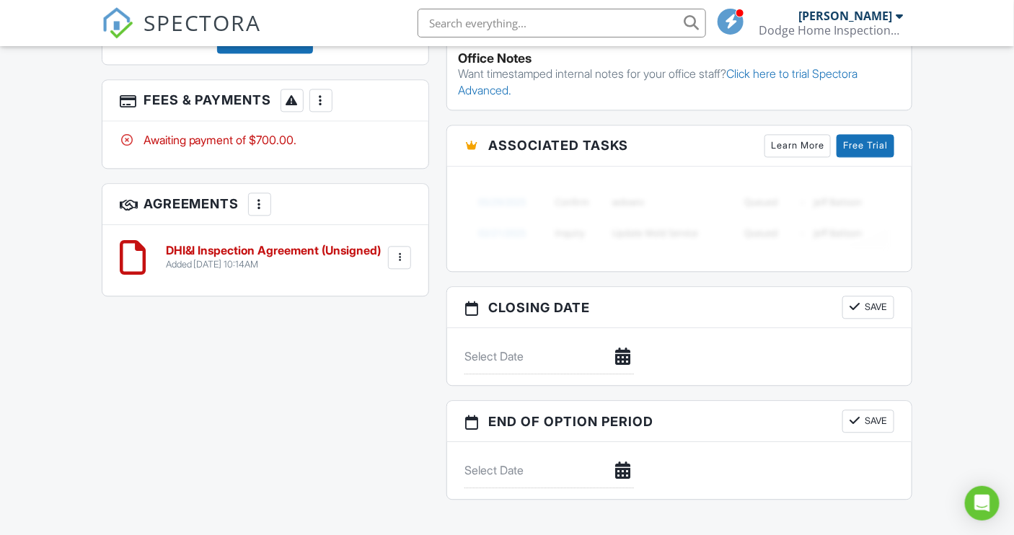
scroll to position [958, 0]
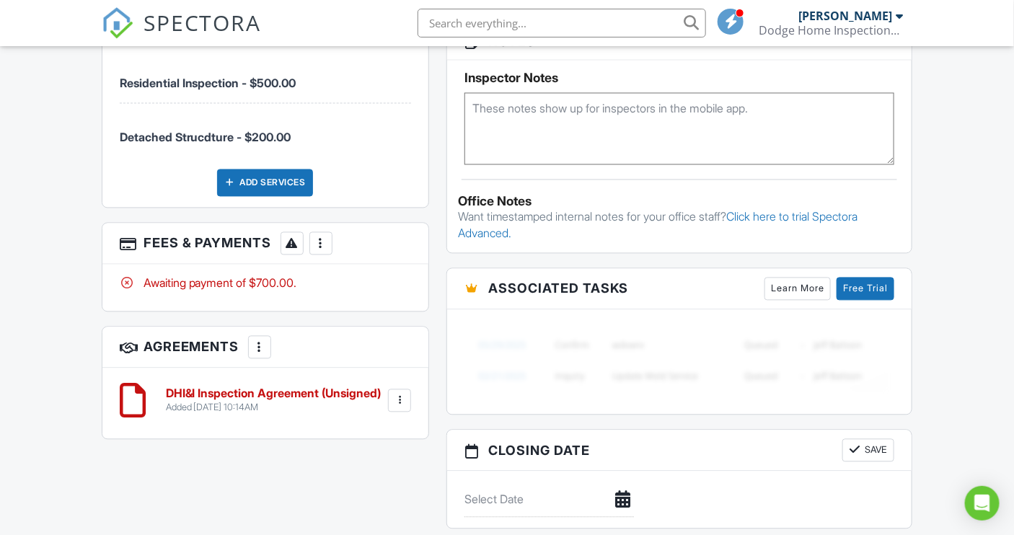
click at [404, 408] on div at bounding box center [399, 401] width 14 height 14
click at [363, 459] on li "Edit" at bounding box center [361, 441] width 82 height 36
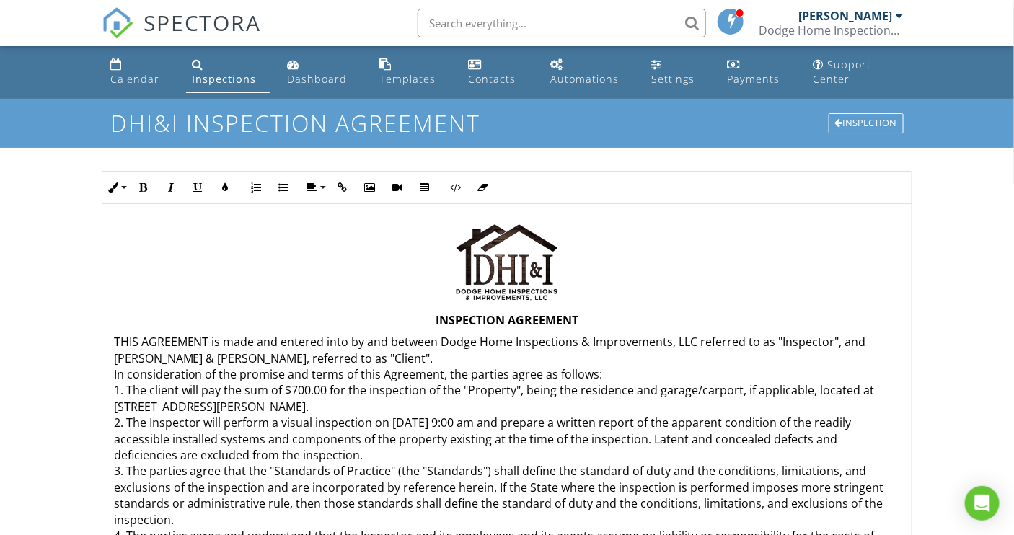
click at [737, 389] on p "THIS AGREEMENT is made and entered into by and between Dodge Home Inspections &…" at bounding box center [507, 544] width 787 height 420
click at [696, 304] on p at bounding box center [507, 263] width 787 height 85
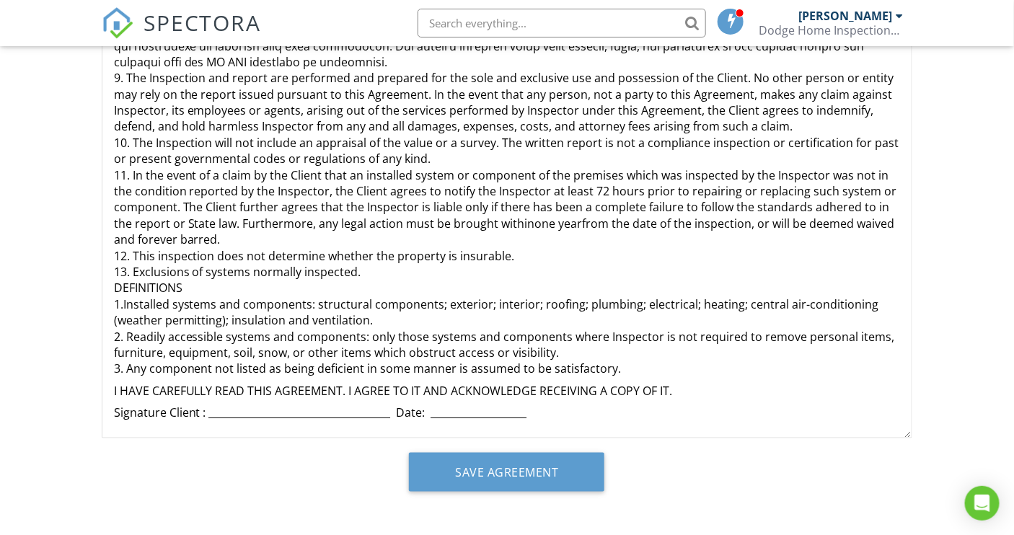
scroll to position [346, 0]
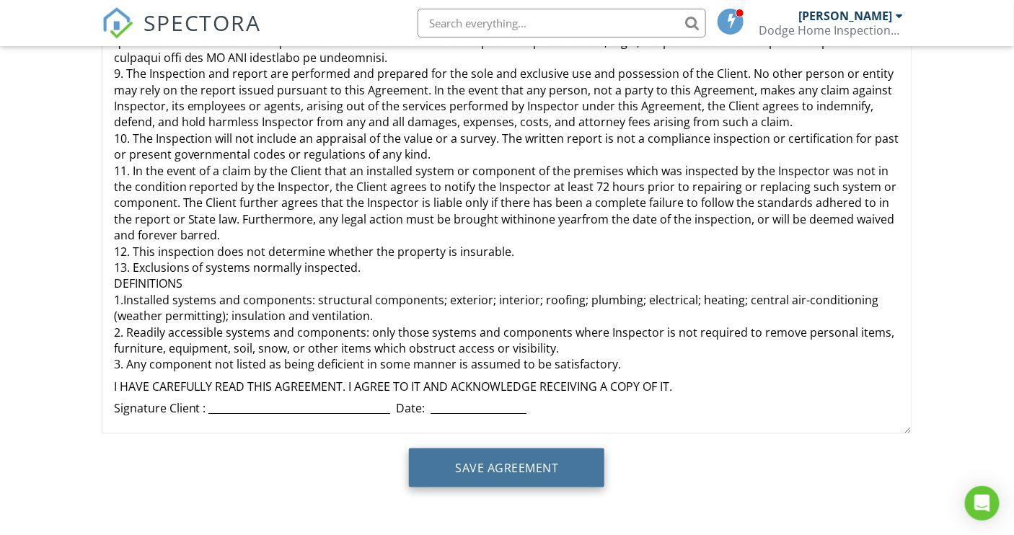
click at [562, 472] on input "Save Agreement" at bounding box center [506, 467] width 195 height 39
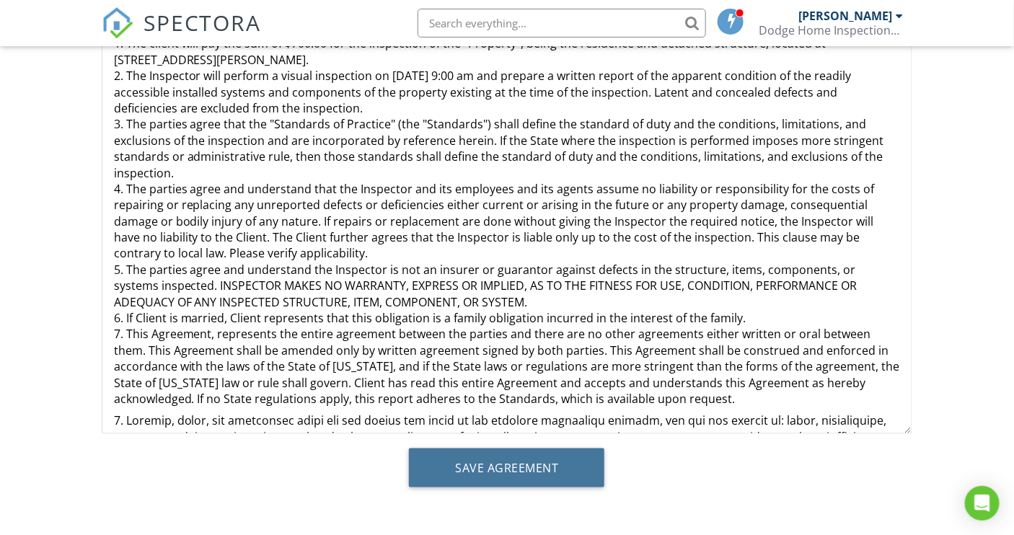
click at [472, 461] on input "Save Agreement" at bounding box center [506, 467] width 195 height 39
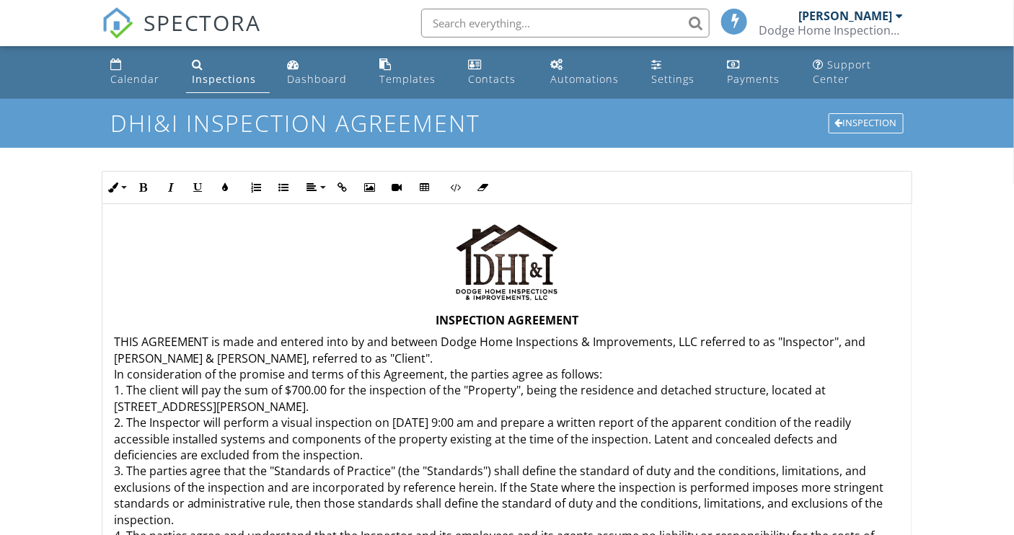
scroll to position [346, 0]
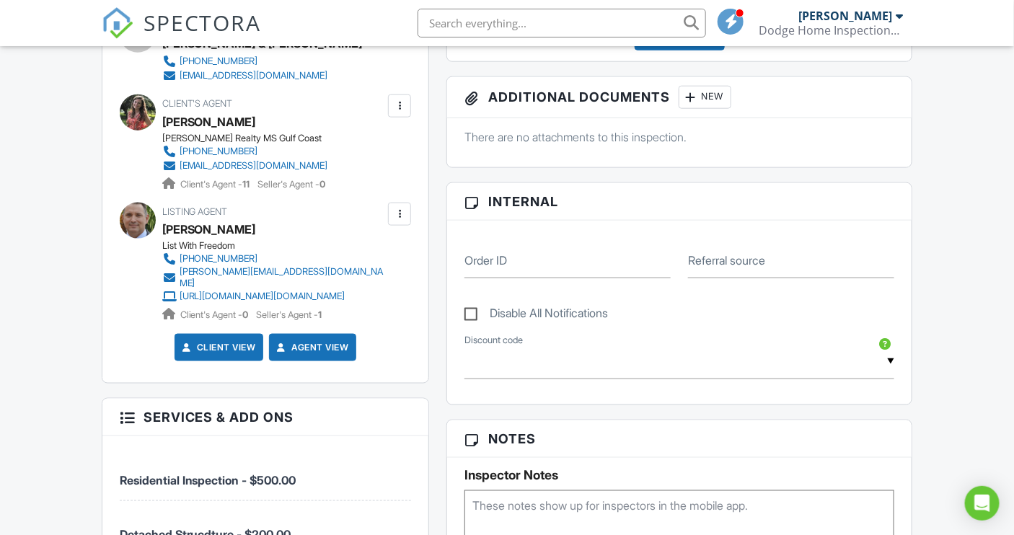
scroll to position [482, 0]
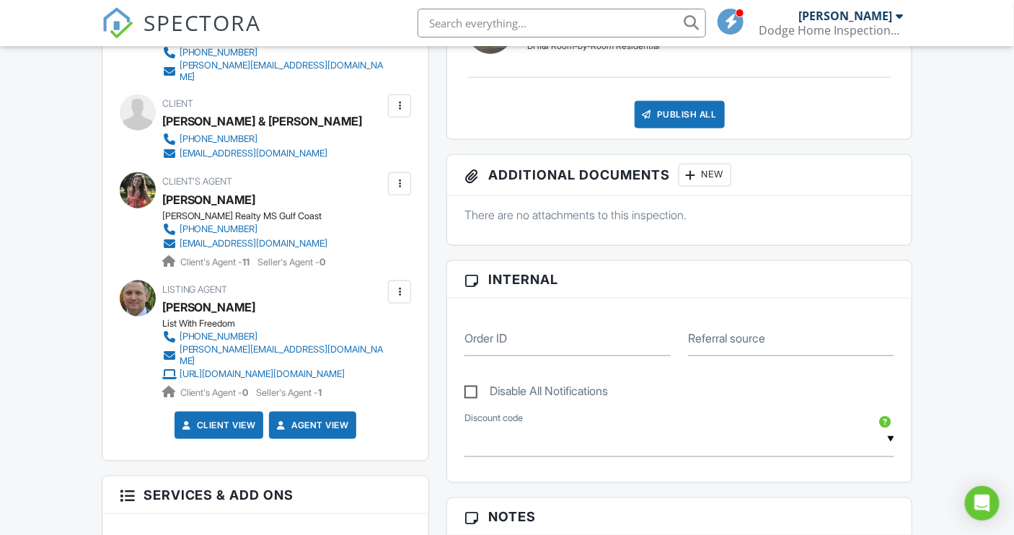
click at [226, 433] on link "Client View" at bounding box center [218, 425] width 76 height 14
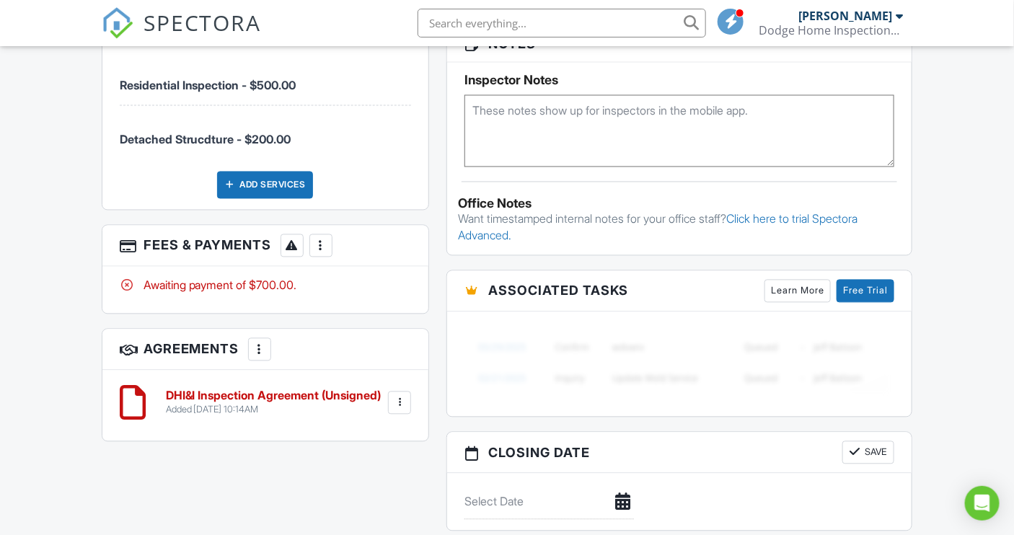
scroll to position [1007, 0]
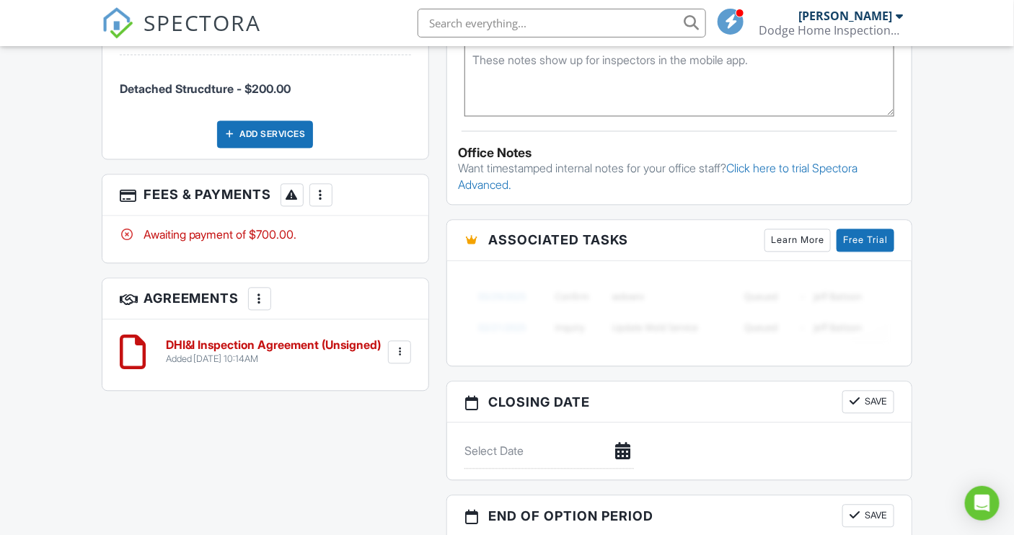
click at [250, 352] on h6 "DHI&I Inspection Agreement (Unsigned)" at bounding box center [274, 345] width 216 height 13
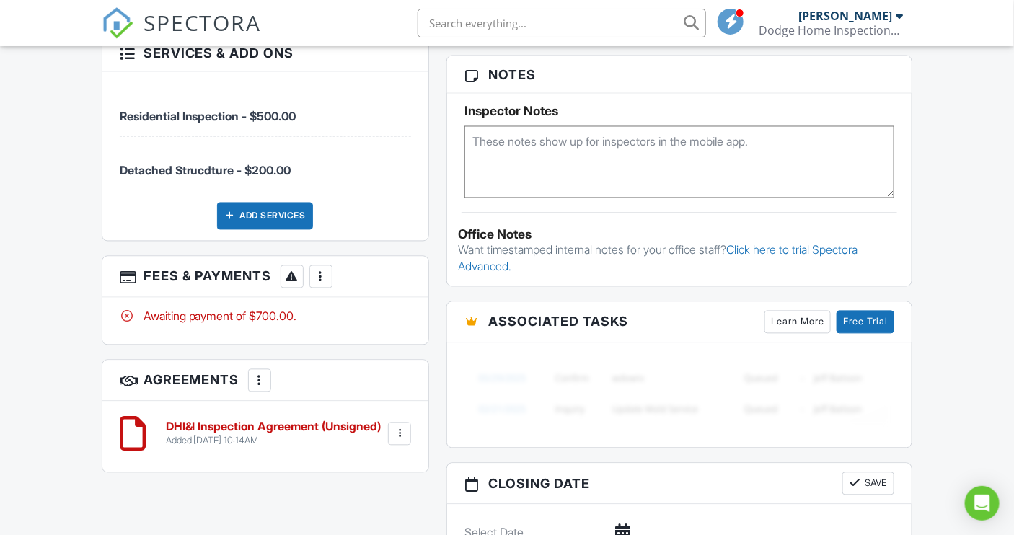
click at [263, 230] on div "Add Services" at bounding box center [265, 216] width 96 height 27
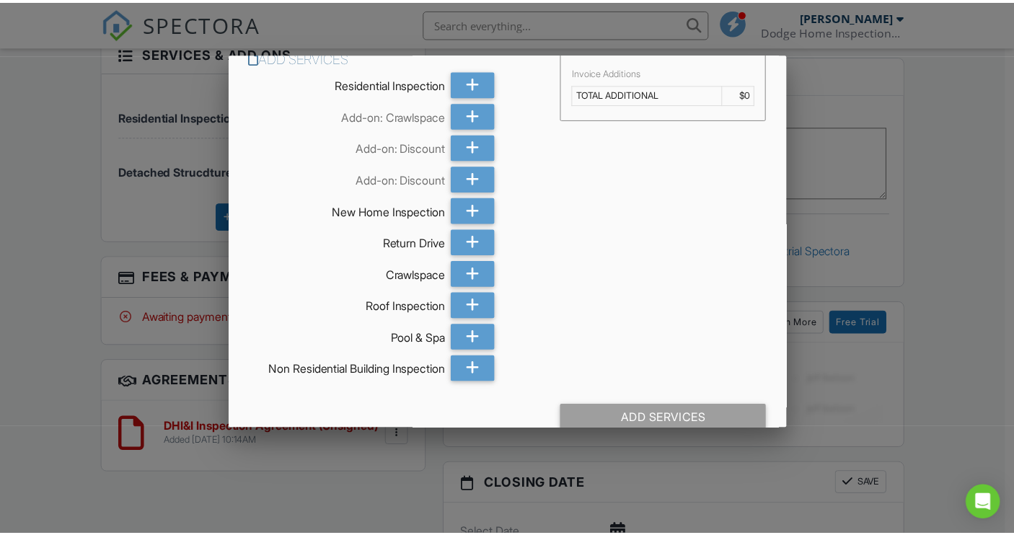
scroll to position [40, 0]
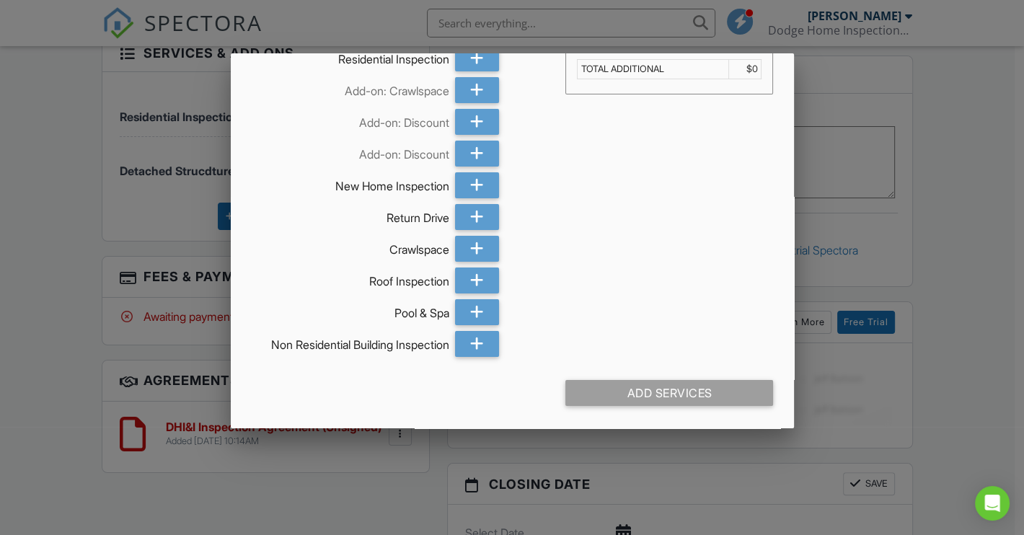
click at [0, 190] on div at bounding box center [512, 262] width 1024 height 669
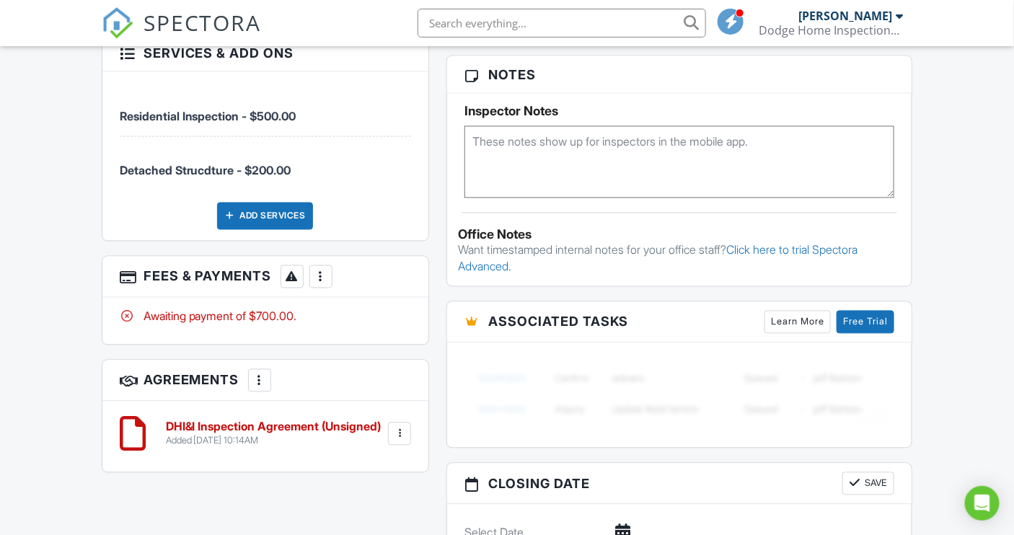
click at [127, 59] on div at bounding box center [127, 52] width 14 height 14
click at [122, 59] on div at bounding box center [127, 52] width 14 height 14
click at [218, 190] on li "Detached Strucdture - $200.00" at bounding box center [266, 163] width 292 height 53
click at [224, 178] on span "Detached Strucdture - $200.00" at bounding box center [266, 164] width 292 height 30
click at [224, 178] on span "Detached Strucdture - $200.00" at bounding box center [206, 171] width 172 height 14
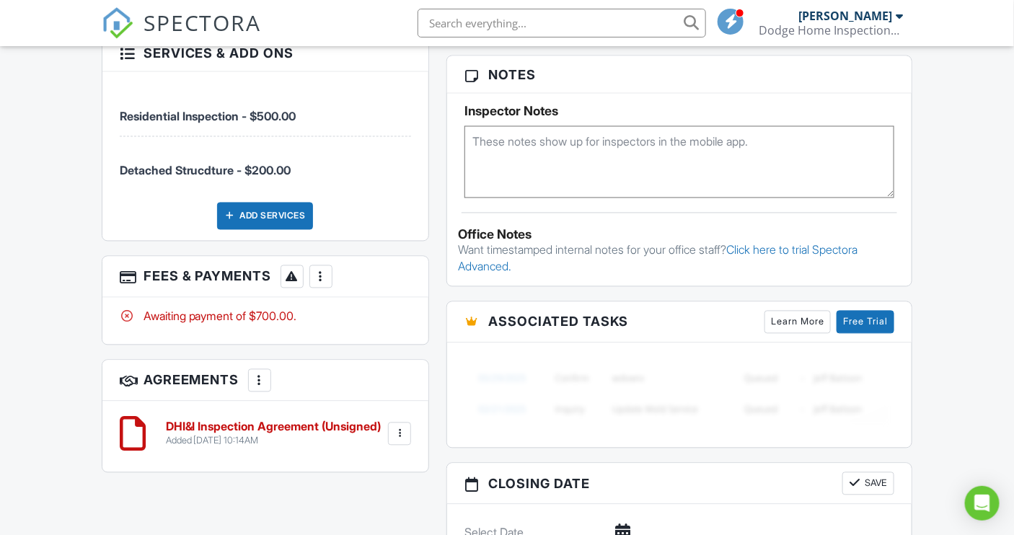
click at [172, 178] on span "Detached Strucdture - $200.00" at bounding box center [206, 171] width 172 height 14
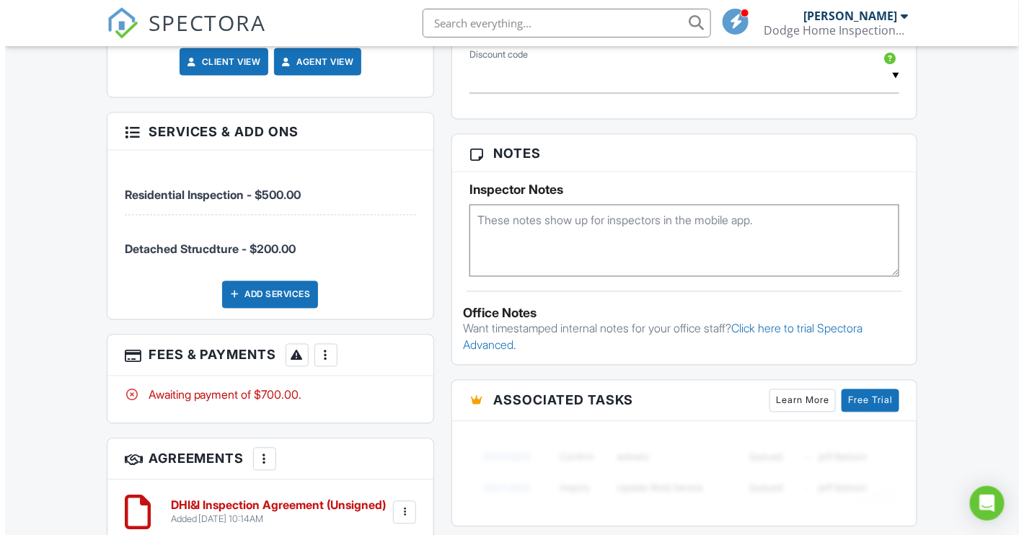
scroll to position [728, 0]
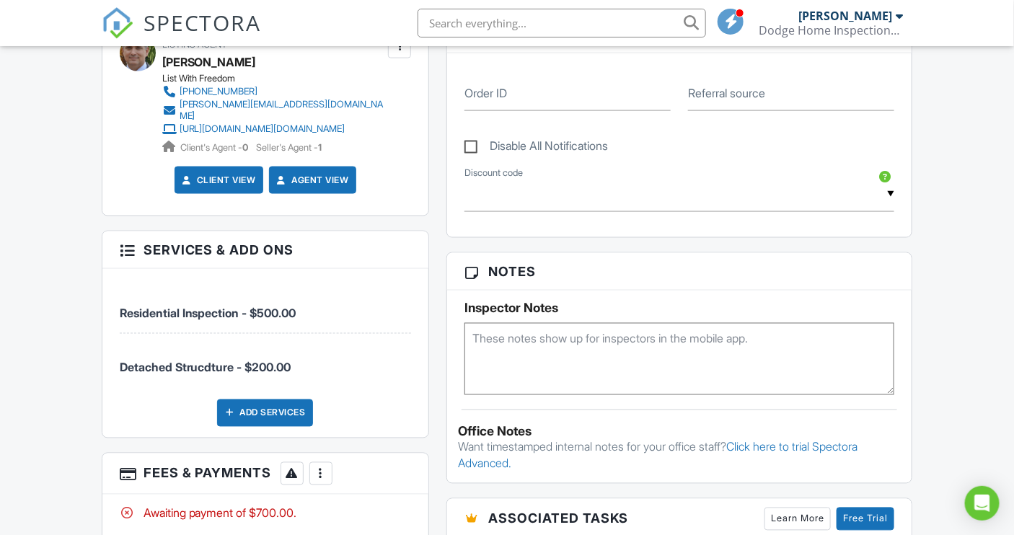
click at [359, 269] on h3 "Services & Add ons" at bounding box center [265, 249] width 327 height 37
click at [221, 269] on h3 "Services & Add ons" at bounding box center [265, 249] width 327 height 37
click at [202, 375] on span "Detached Strucdture - $200.00" at bounding box center [266, 360] width 292 height 30
click at [268, 427] on div "Add Services" at bounding box center [265, 412] width 96 height 27
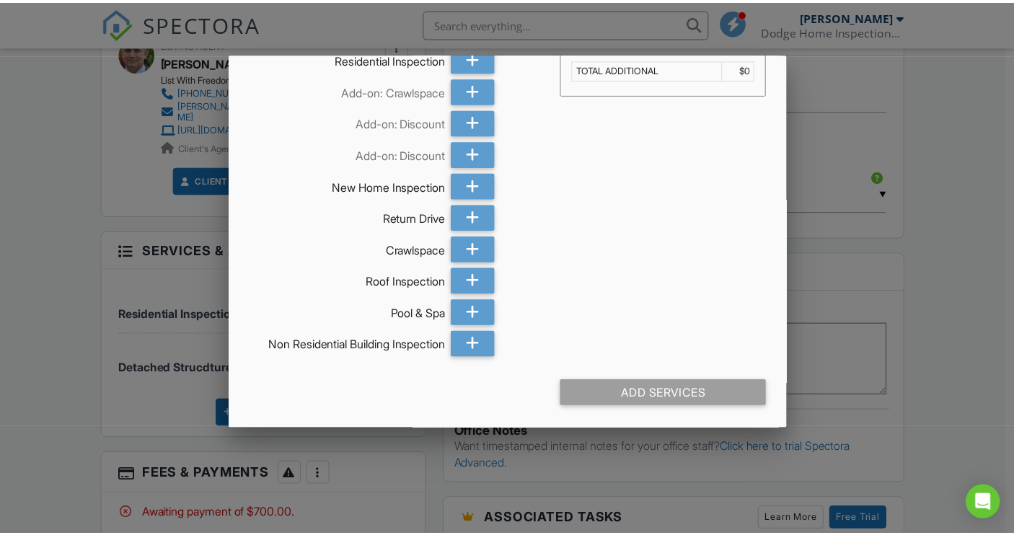
scroll to position [0, 0]
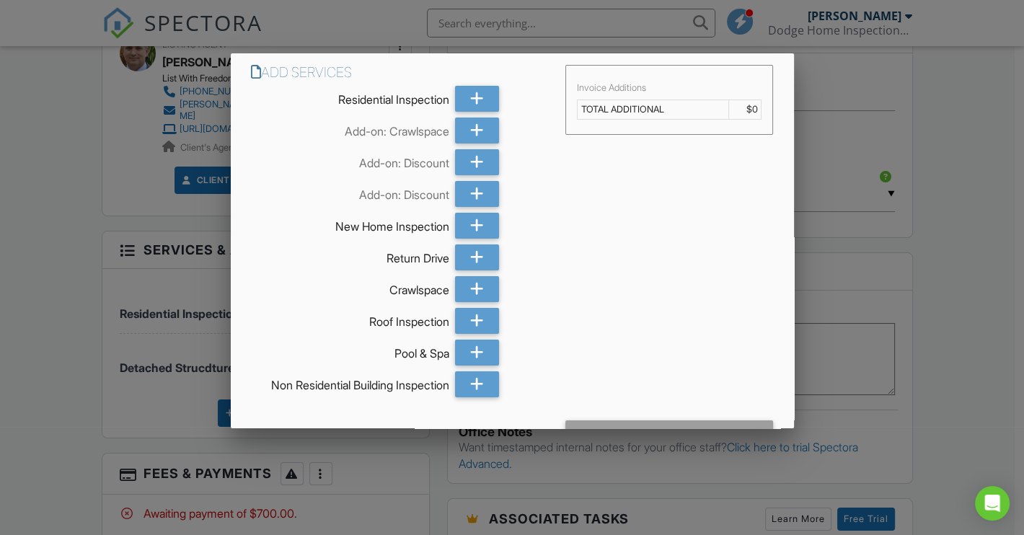
click at [1000, 115] on div at bounding box center [512, 262] width 1024 height 669
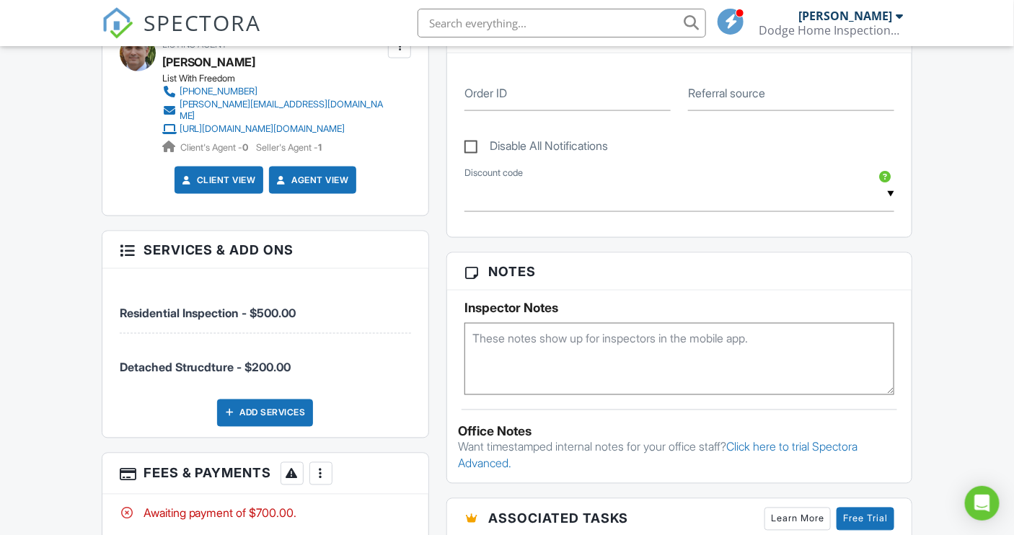
click at [185, 375] on span "Detached Strucdture - $200.00" at bounding box center [206, 368] width 172 height 14
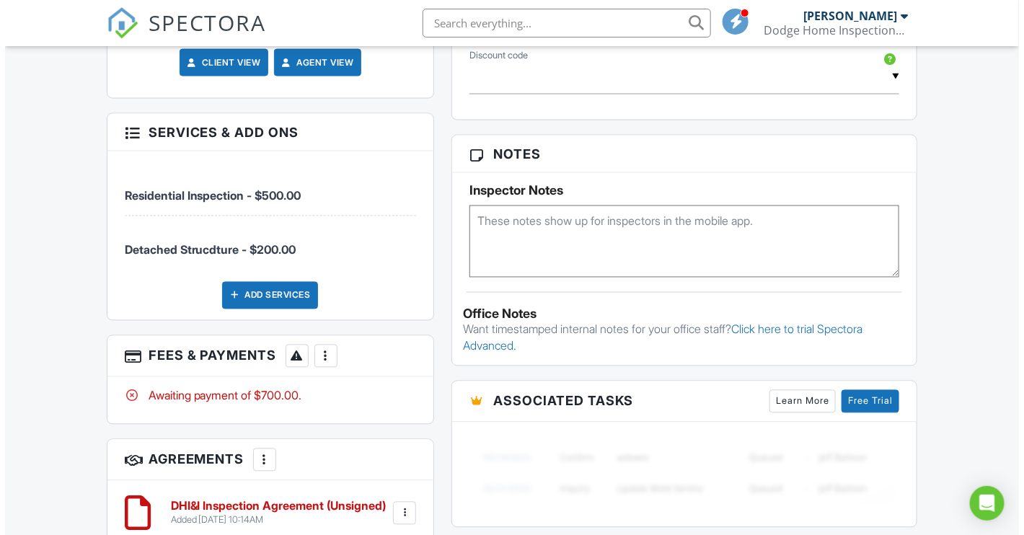
scroll to position [924, 0]
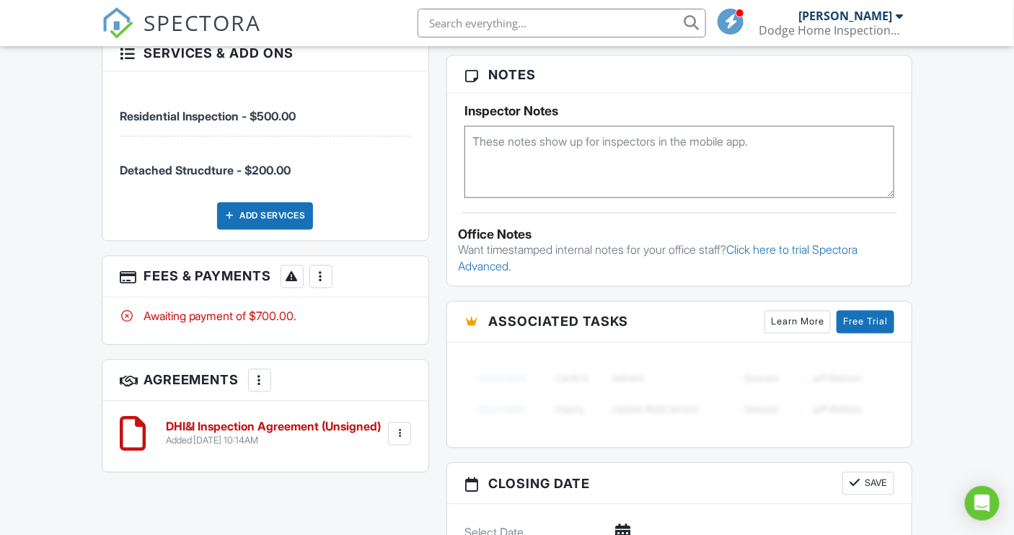
click at [322, 284] on div at bounding box center [321, 277] width 14 height 14
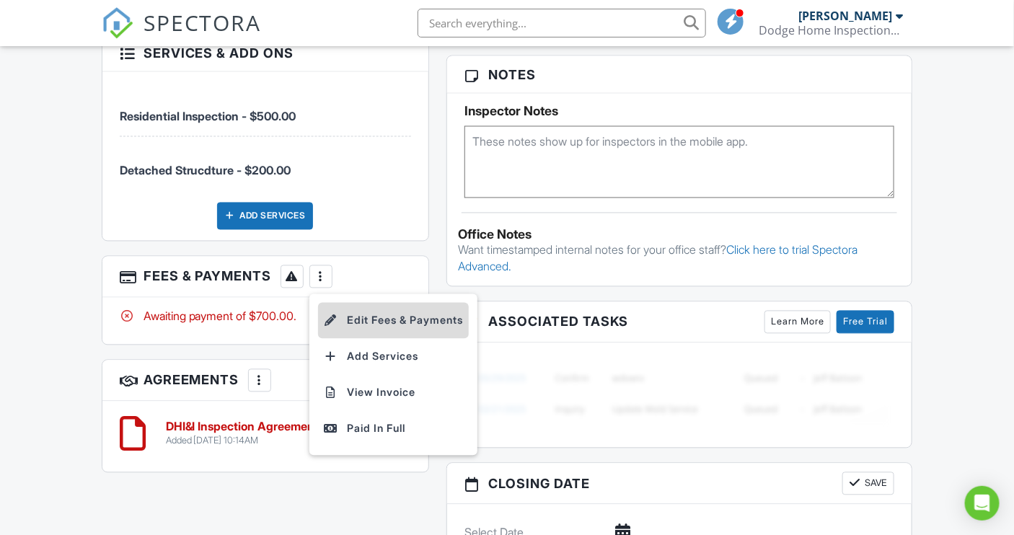
click at [350, 339] on li "Edit Fees & Payments" at bounding box center [393, 321] width 151 height 36
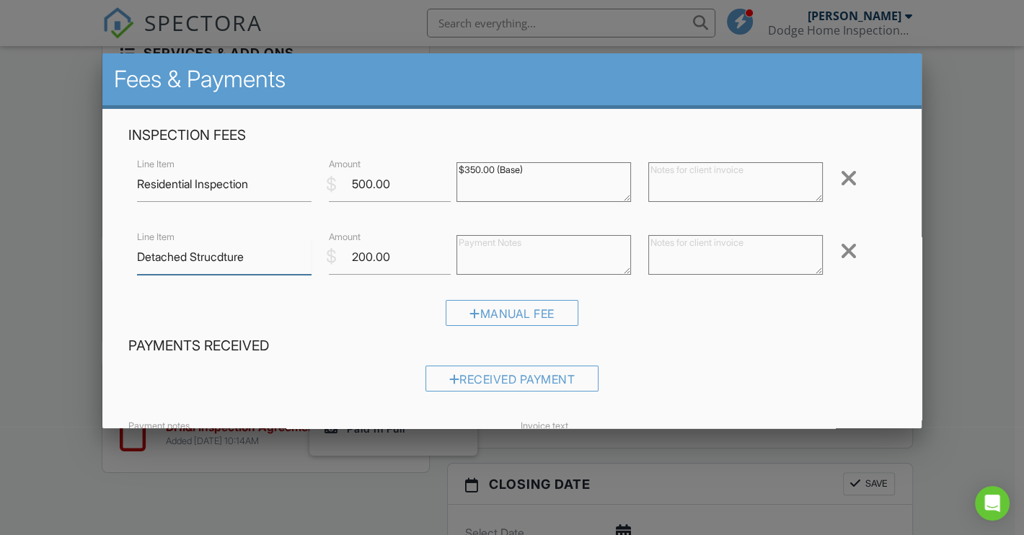
drag, startPoint x: 226, startPoint y: 255, endPoint x: 268, endPoint y: 252, distance: 41.2
click at [231, 255] on input "Detached Strucdture" at bounding box center [224, 256] width 174 height 35
type input "Detached Structure"
click at [787, 376] on div "Received Payment" at bounding box center [511, 384] width 767 height 37
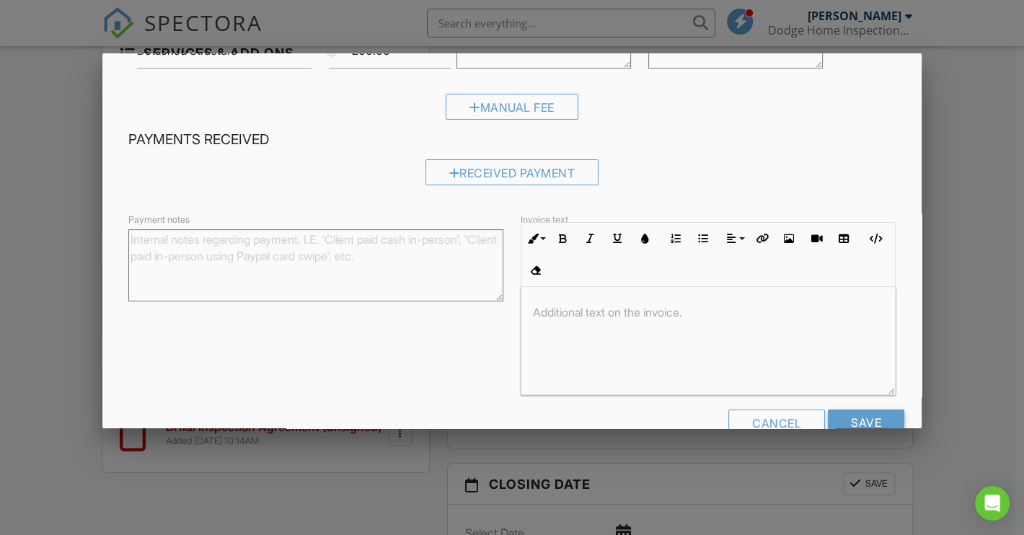
scroll to position [241, 0]
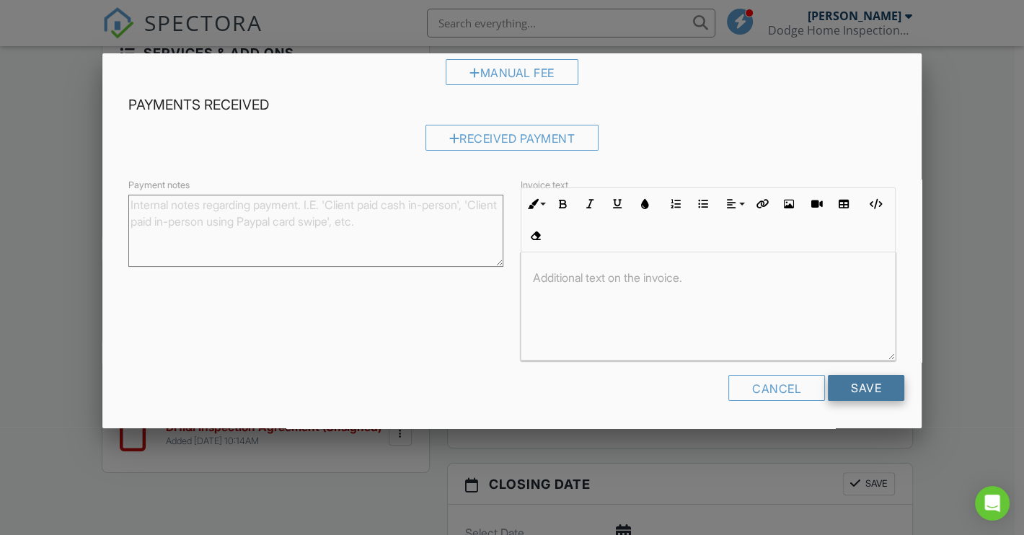
click at [835, 382] on input "Save" at bounding box center [866, 388] width 76 height 26
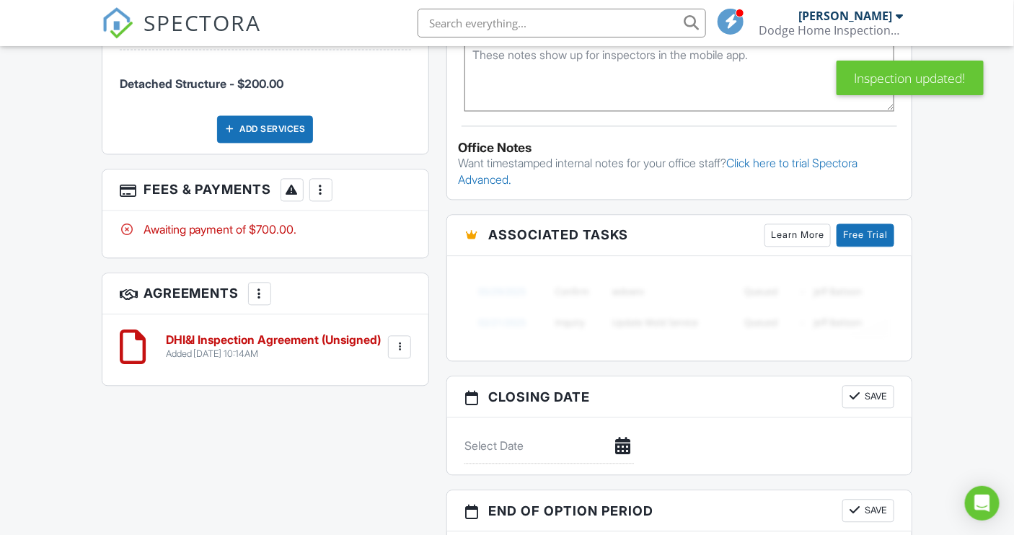
scroll to position [1048, 0]
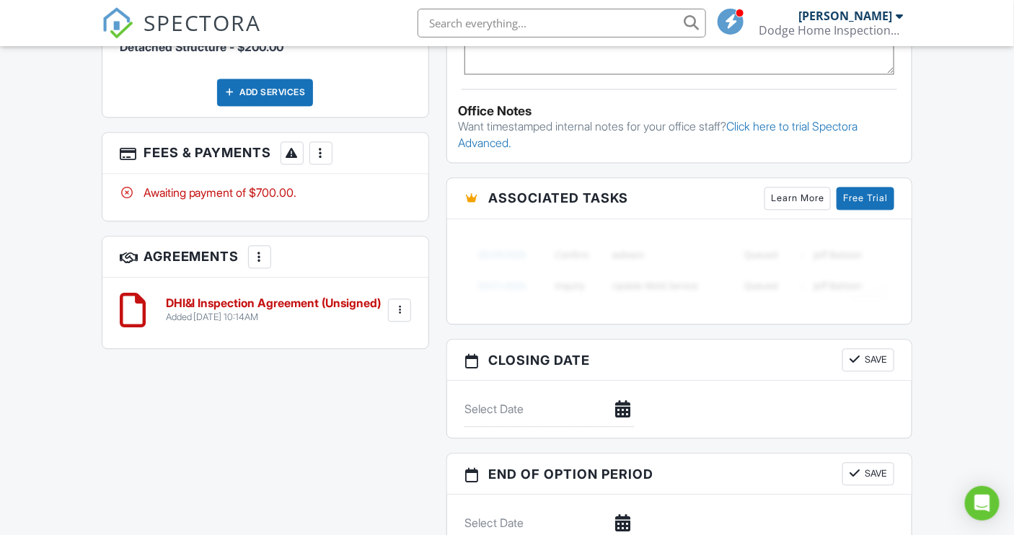
click at [400, 317] on div at bounding box center [399, 310] width 14 height 14
click at [200, 310] on h6 "DHI&I Inspection Agreement (Unsigned)" at bounding box center [274, 303] width 216 height 13
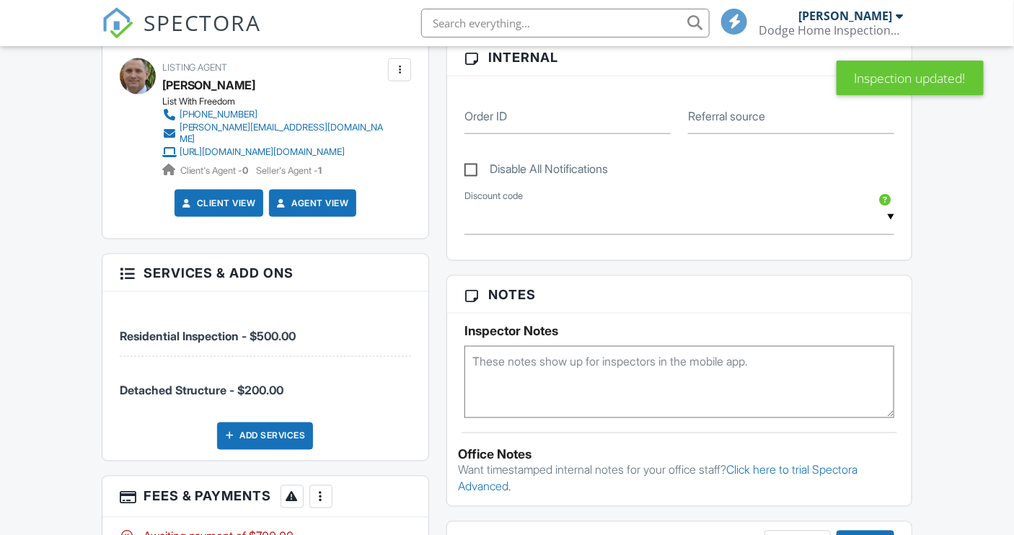
click at [232, 211] on link "Client View" at bounding box center [218, 203] width 76 height 14
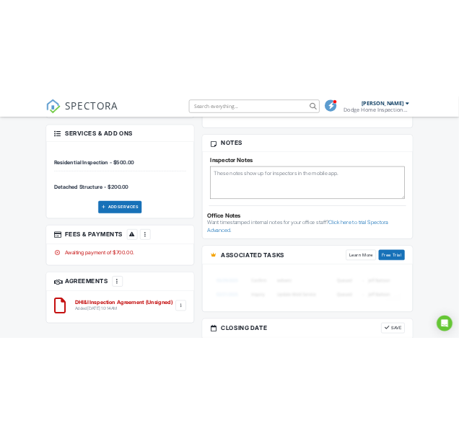
scroll to position [892, 0]
